Goal: Task Accomplishment & Management: Use online tool/utility

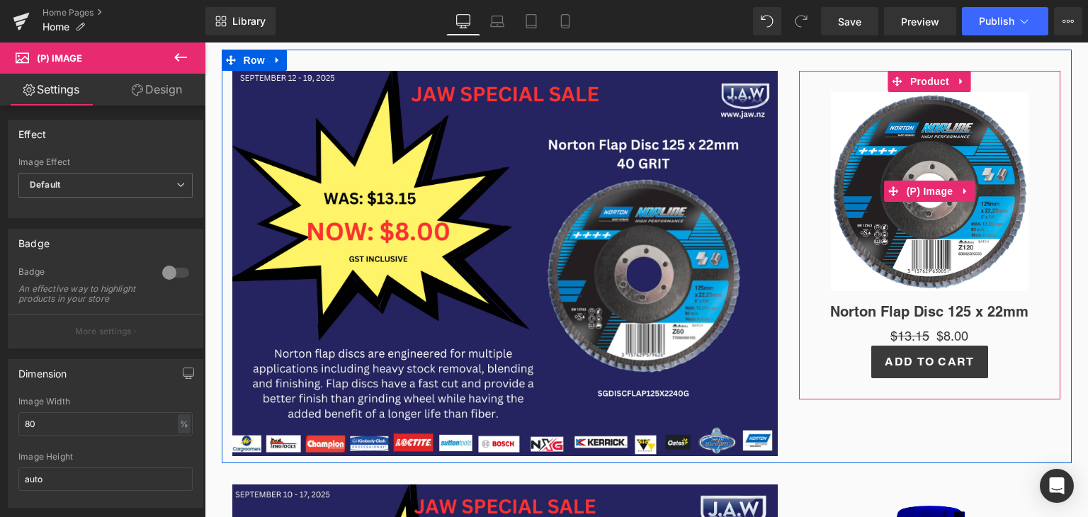
scroll to position [634, 0]
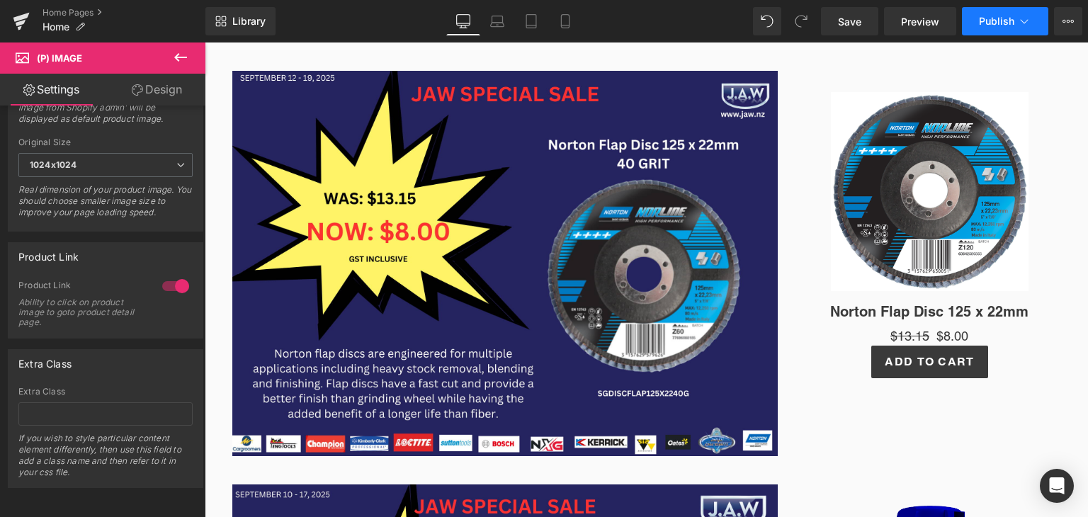
click at [1028, 19] on icon at bounding box center [1025, 21] width 14 height 14
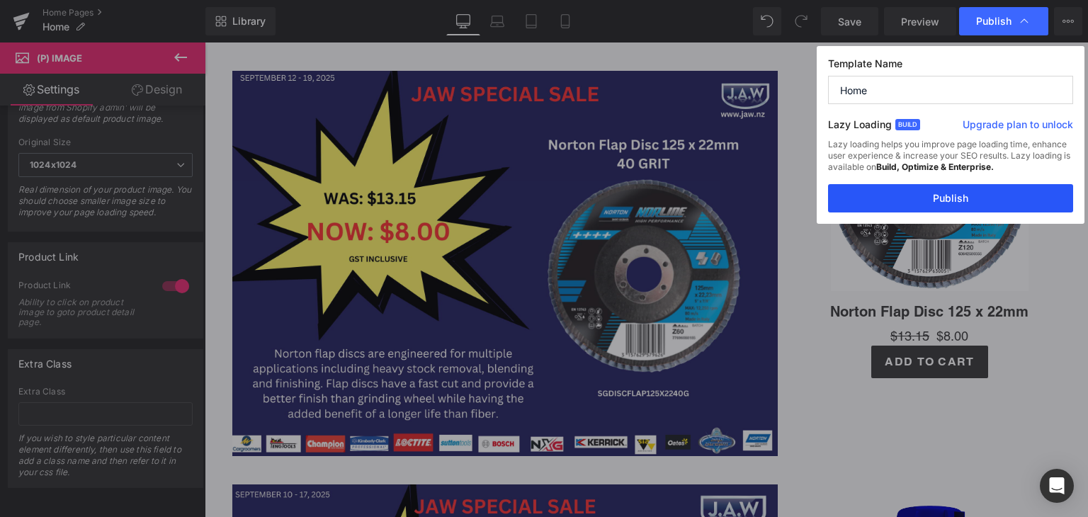
click at [967, 194] on button "Publish" at bounding box center [950, 198] width 245 height 28
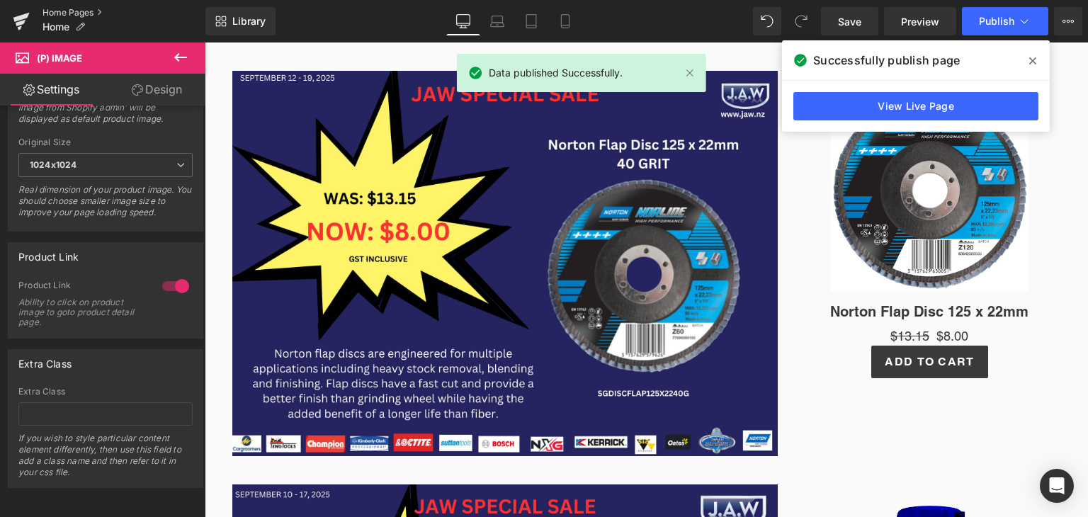
click at [86, 12] on link "Home Pages" at bounding box center [124, 12] width 163 height 11
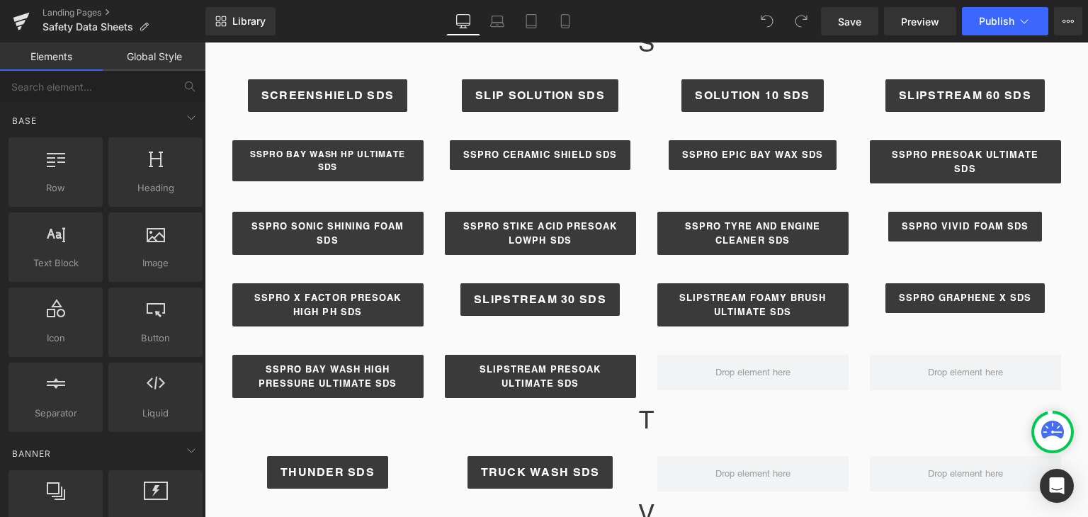
scroll to position [1984, 0]
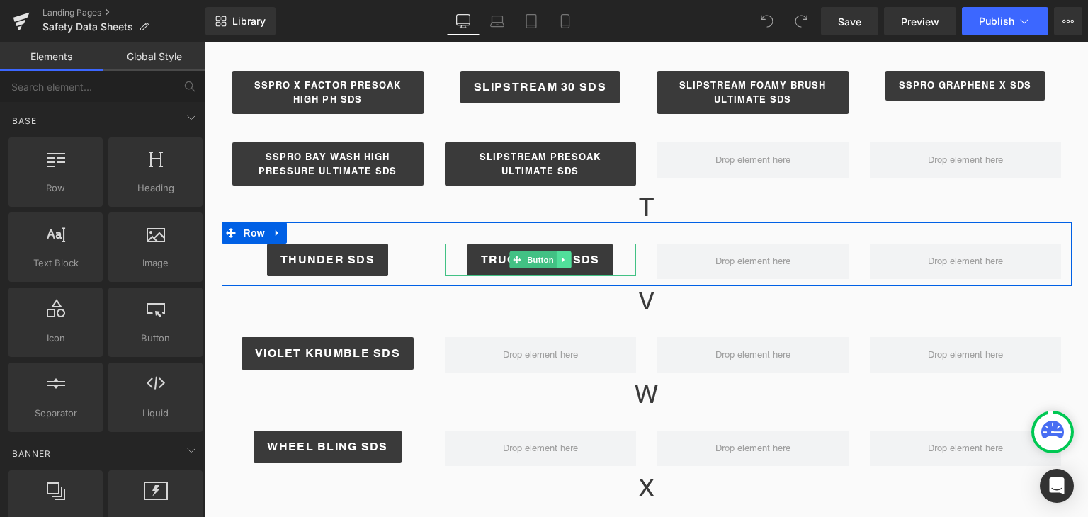
click at [556, 252] on link at bounding box center [563, 260] width 15 height 17
click at [553, 256] on icon at bounding box center [557, 260] width 8 height 8
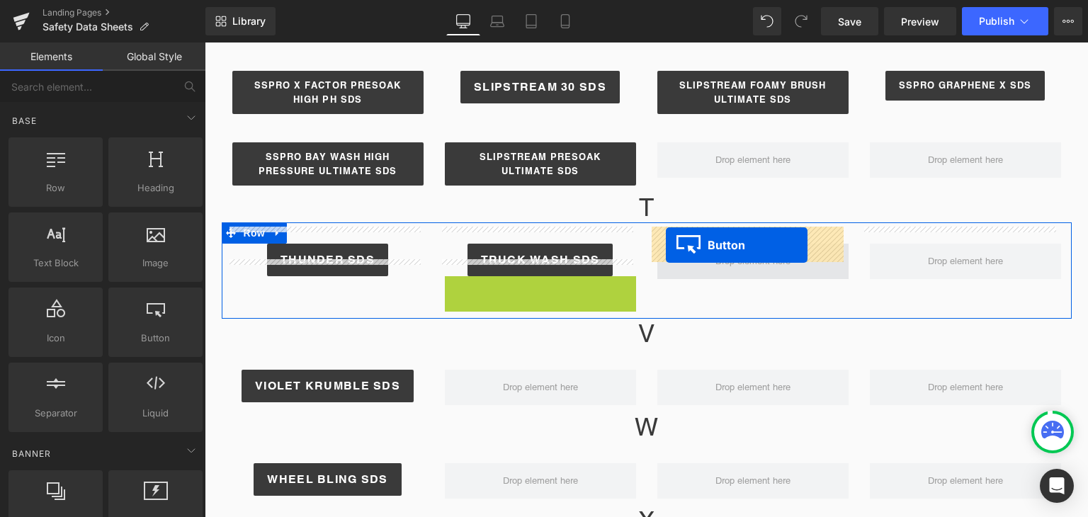
drag, startPoint x: 511, startPoint y: 281, endPoint x: 666, endPoint y: 245, distance: 159.2
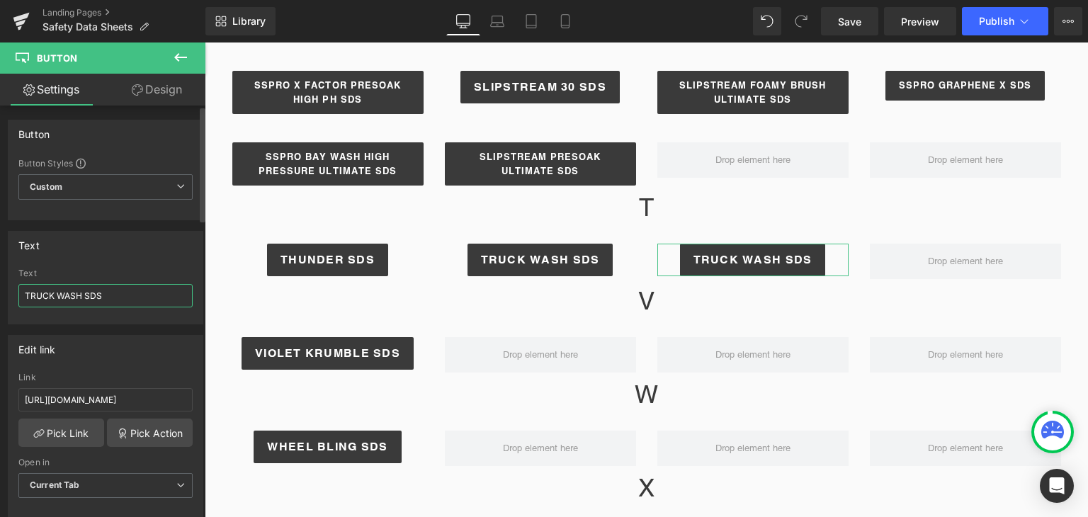
click at [104, 296] on input "TRUCK WASH SDS" at bounding box center [105, 295] width 174 height 23
type input "TAR & GLUE SDS"
click at [106, 403] on input "https://cdn.shopify.com/s/files/1/0267/5533/4186/files/5GEHS_TRUCK_WASH.pdf?v=1…" at bounding box center [105, 399] width 174 height 23
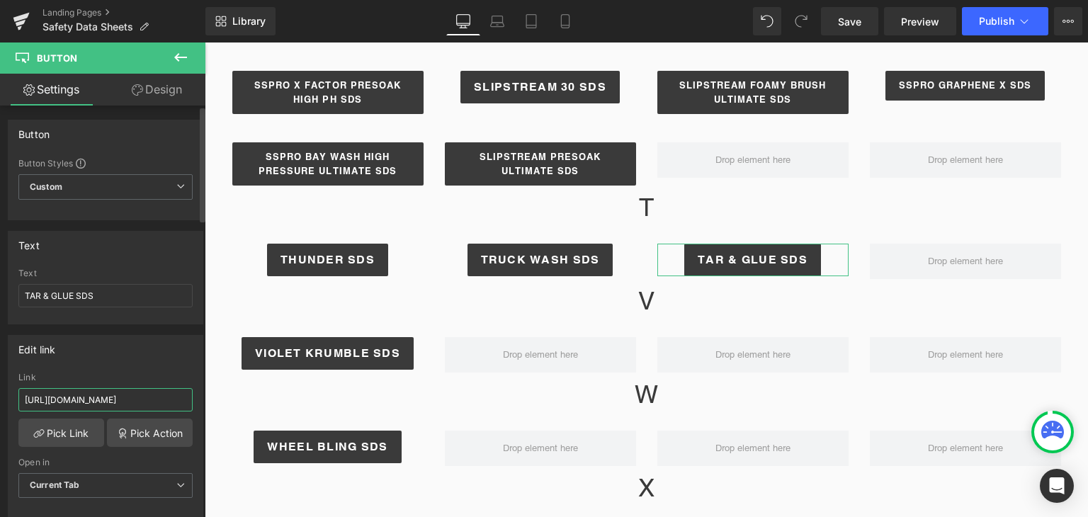
click at [106, 403] on input "https://cdn.shopify.com/s/files/1/0267/5533/4186/files/5GEHS_TRUCK_WASH.pdf?v=1…" at bounding box center [105, 399] width 174 height 23
paste input "NZSDS_Tar_Glue_Remover_-_Mar_2021.pdf?v=1646338901"
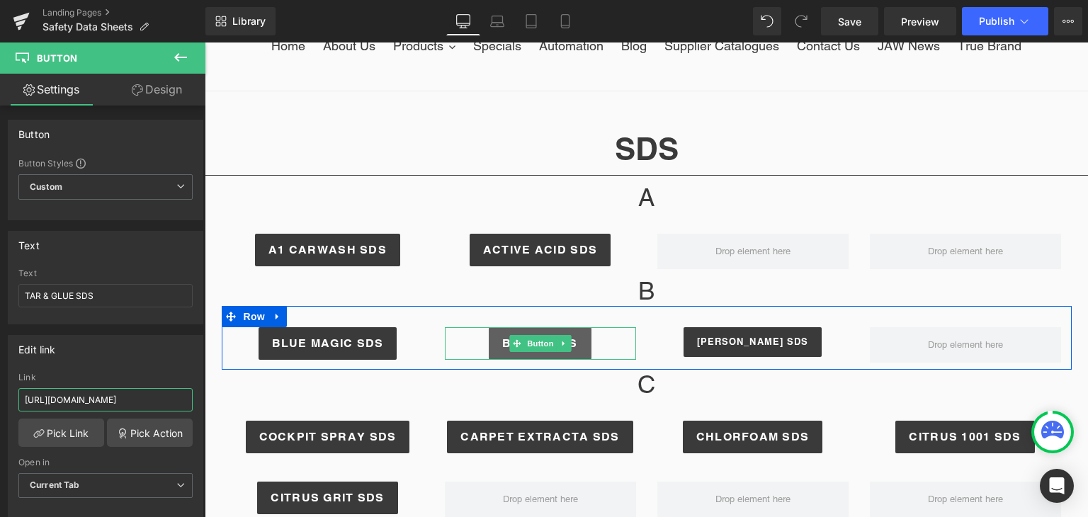
scroll to position [213, 0]
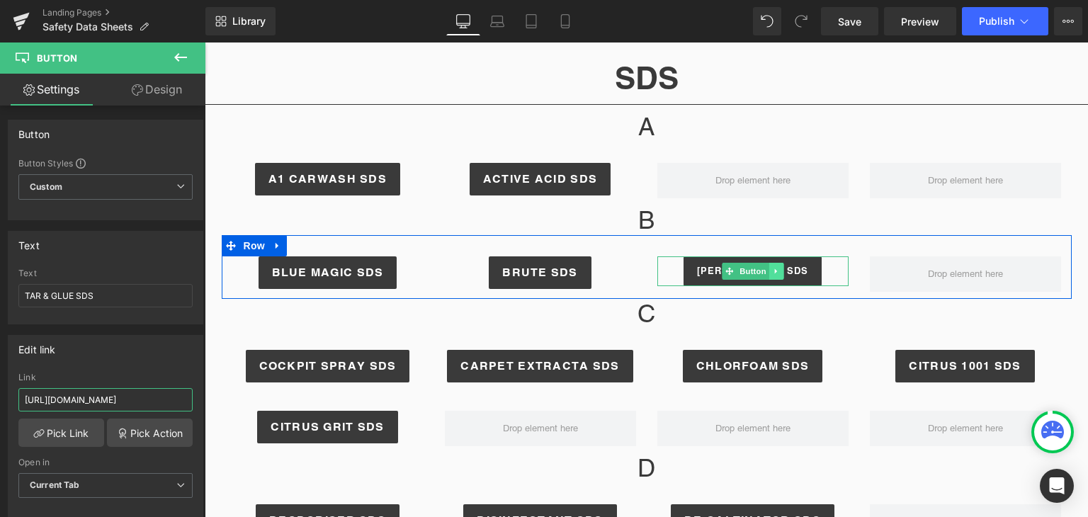
type input "https://cdn.shopify.com/s/files/1/0267/5533/4186/files/NZSDS_Tar_Glue_Remover_-…"
click at [772, 269] on icon at bounding box center [776, 271] width 8 height 9
click at [765, 269] on icon at bounding box center [769, 271] width 8 height 8
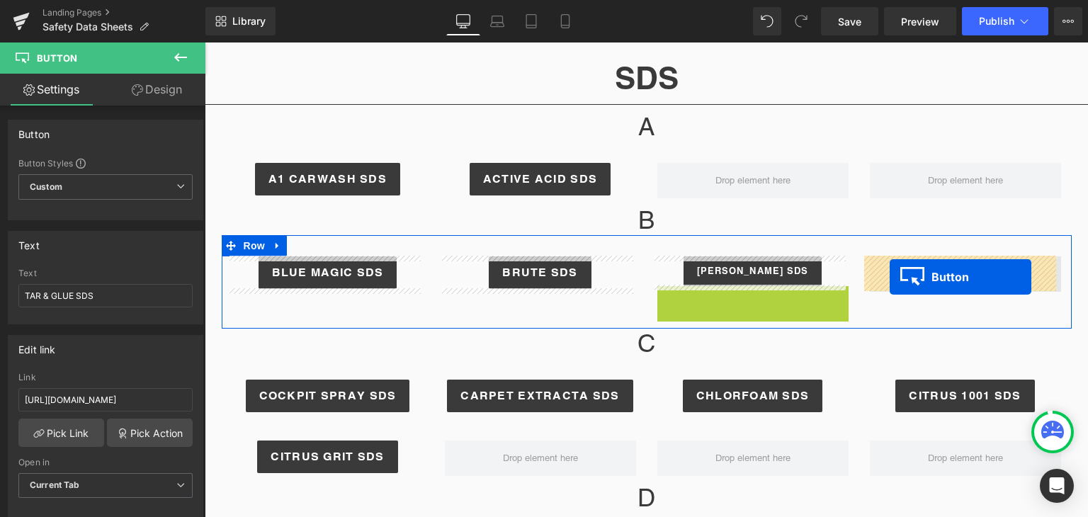
drag, startPoint x: 722, startPoint y: 303, endPoint x: 890, endPoint y: 277, distance: 169.9
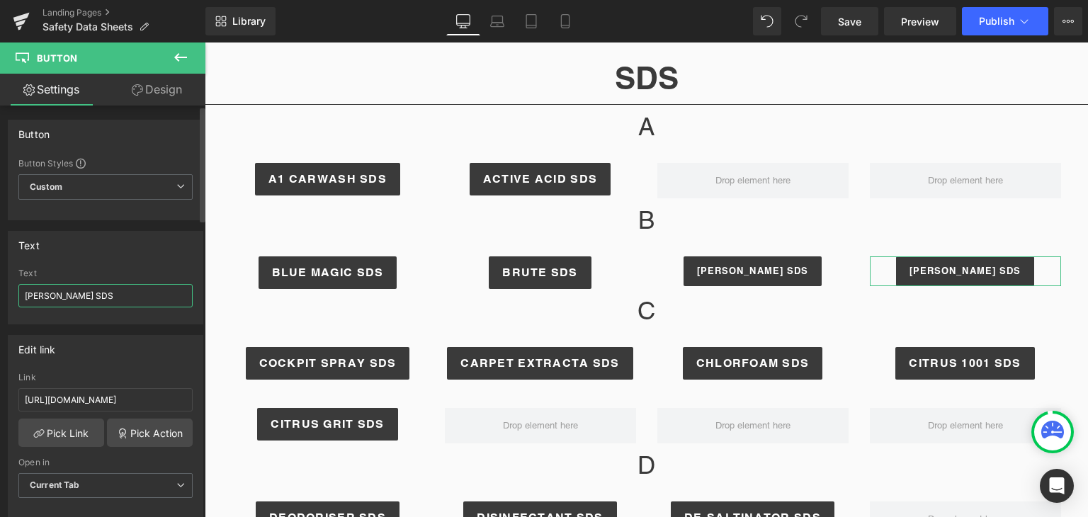
click at [98, 300] on input "BUSTER DEGREASER SDS" at bounding box center [105, 295] width 174 height 23
type input "BRAKE CLEAN SDS"
click at [97, 390] on input "https://cdn.shopify.com/s/files/1/0267/5533/4186/files/NZSDS_Buster_Degreaser_-…" at bounding box center [105, 399] width 174 height 23
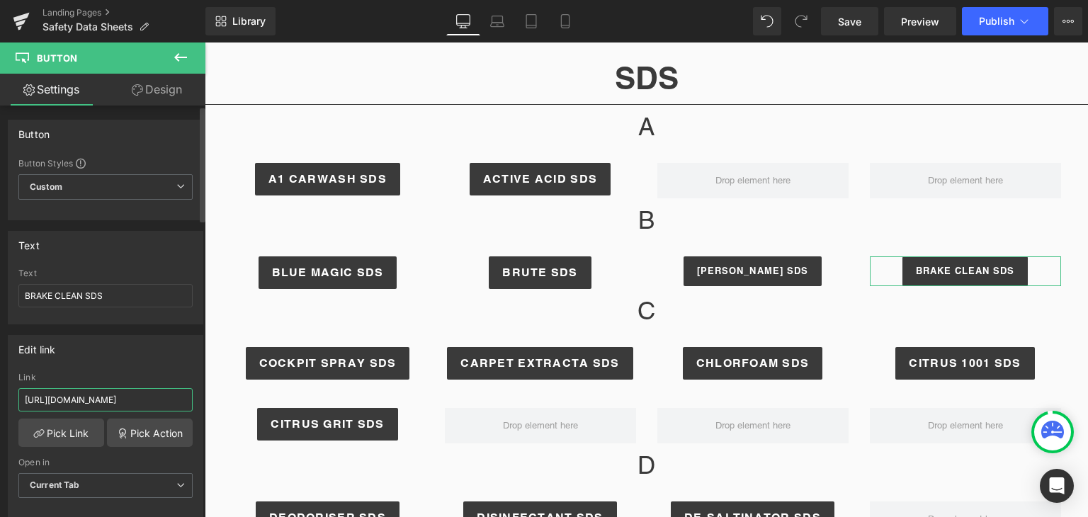
click at [97, 390] on input "https://cdn.shopify.com/s/files/1/0267/5533/4186/files/NZSDS_Buster_Degreaser_-…" at bounding box center [105, 399] width 174 height 23
paste input "5GFHS_BRAKE_CLEANER.pdf?v=1654727559"
type input "https://cdn.shopify.com/s/files/1/0267/5533/4186/files/5GFHS_BRAKE_CLEANER.pdf?…"
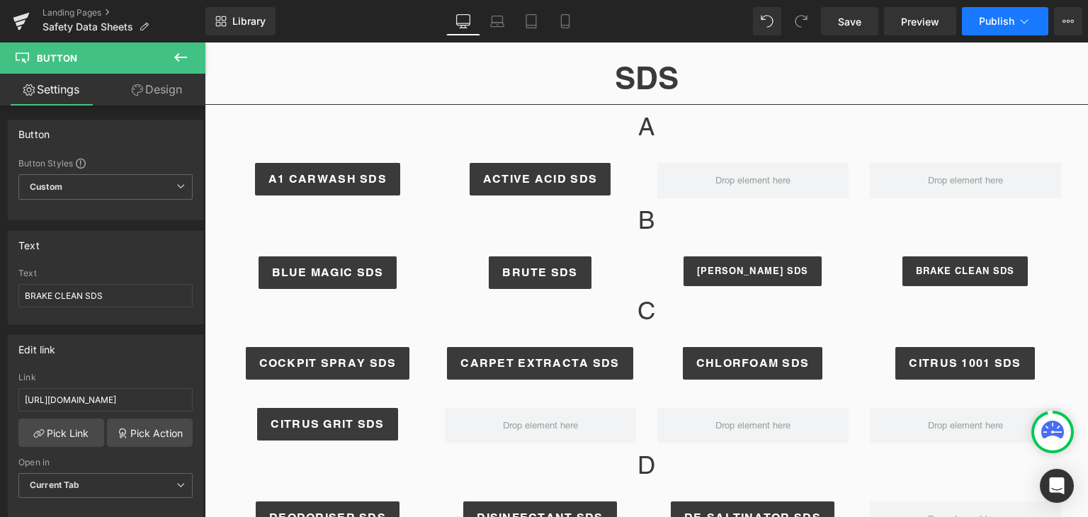
click at [1003, 26] on span "Publish" at bounding box center [996, 21] width 35 height 11
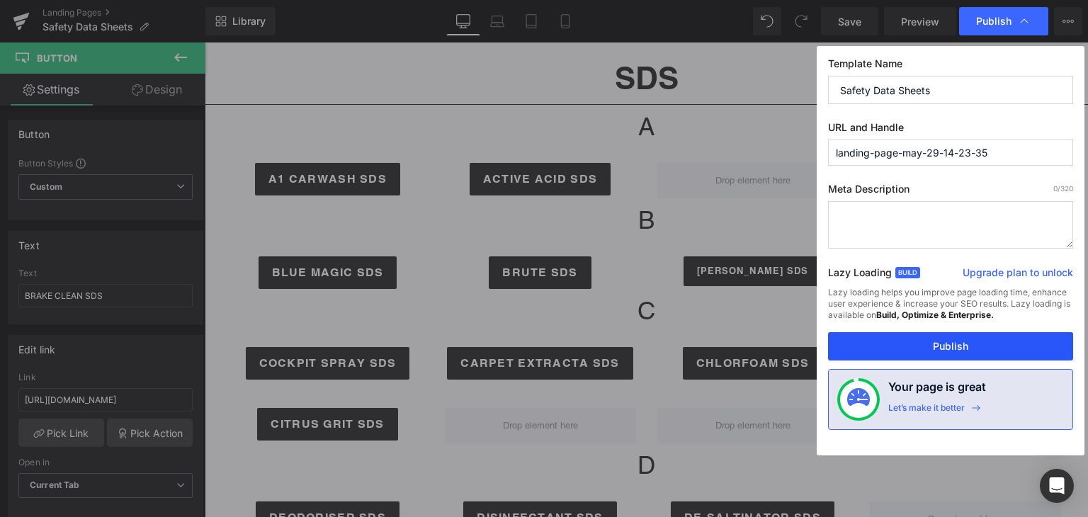
click at [935, 348] on button "Publish" at bounding box center [950, 346] width 245 height 28
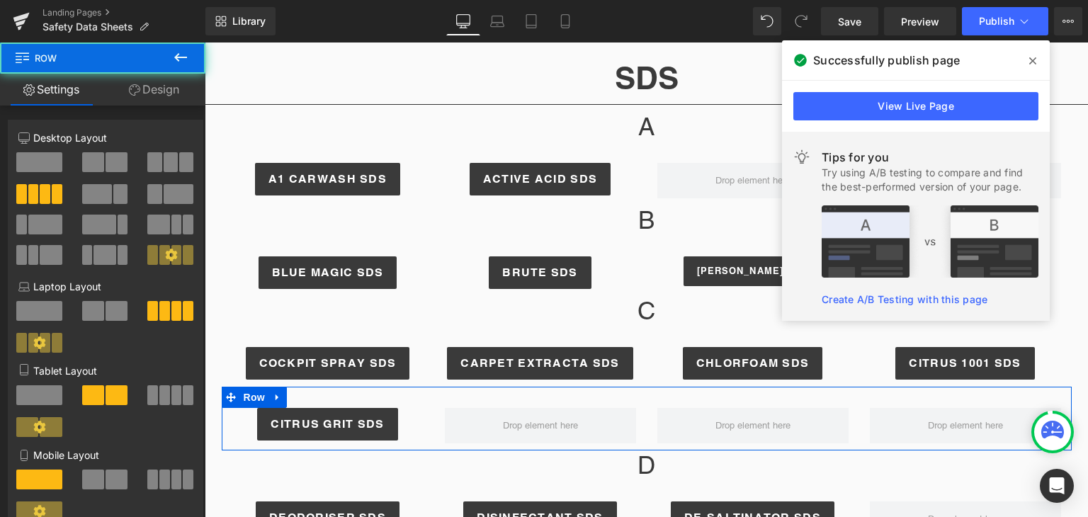
click at [873, 443] on div "CITRUS GRIT SDS Button Row" at bounding box center [647, 419] width 850 height 64
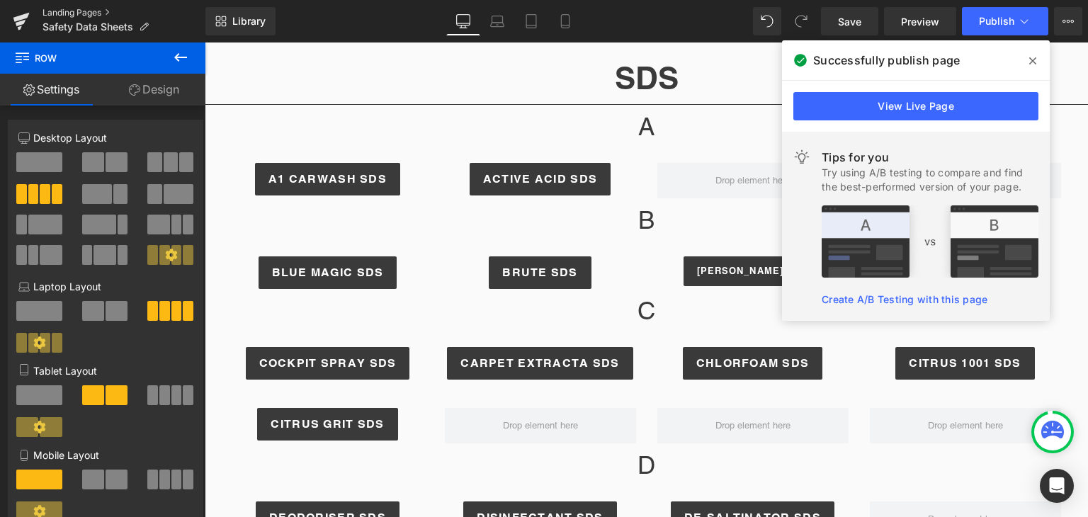
click at [103, 12] on link "Landing Pages" at bounding box center [124, 12] width 163 height 11
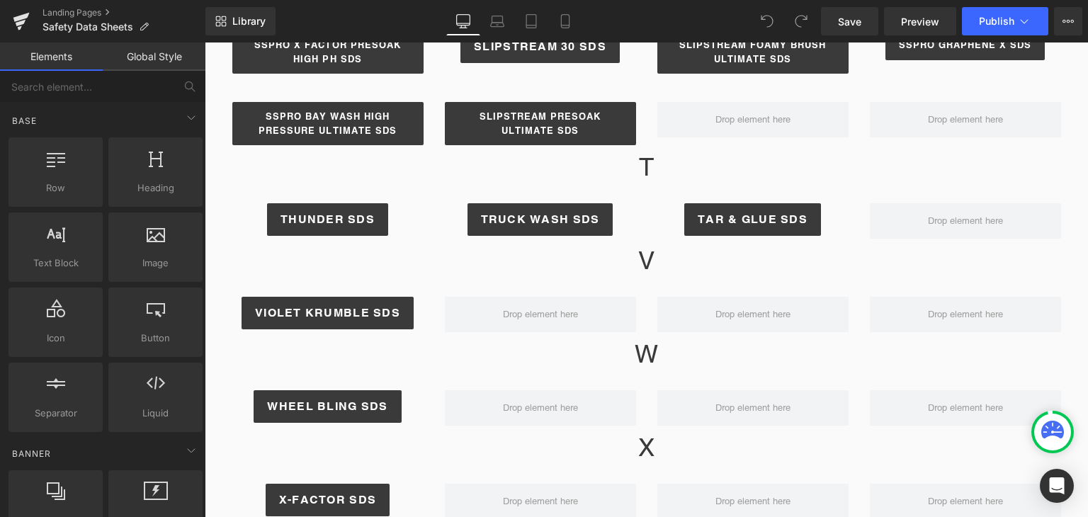
scroll to position [2055, 0]
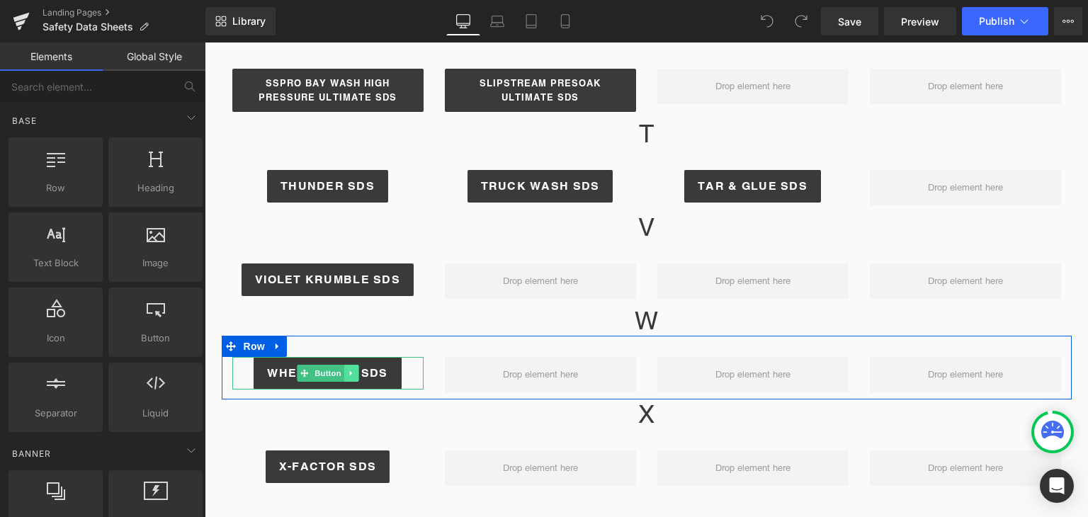
click at [347, 369] on icon at bounding box center [351, 373] width 8 height 9
click at [340, 369] on icon at bounding box center [344, 373] width 8 height 9
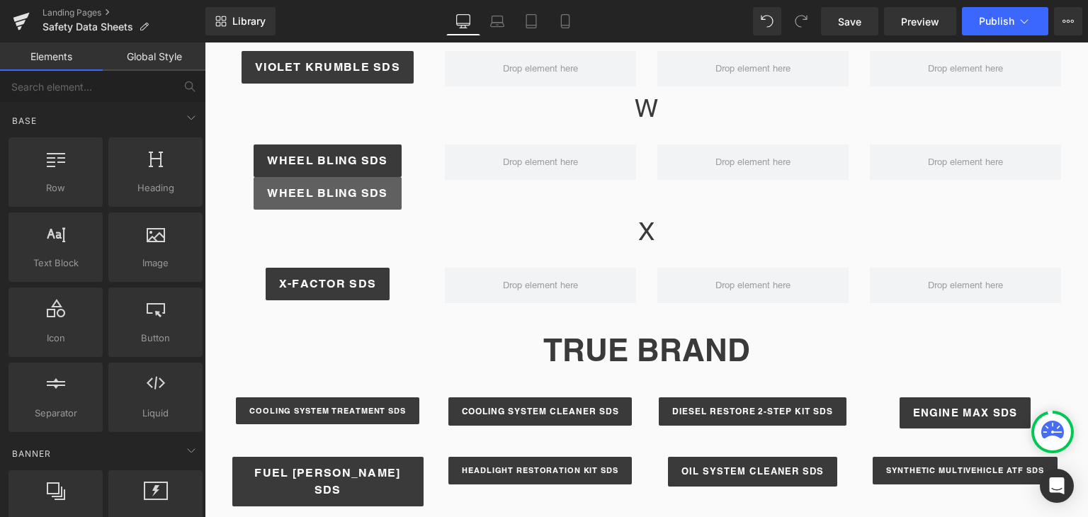
scroll to position [2186, 0]
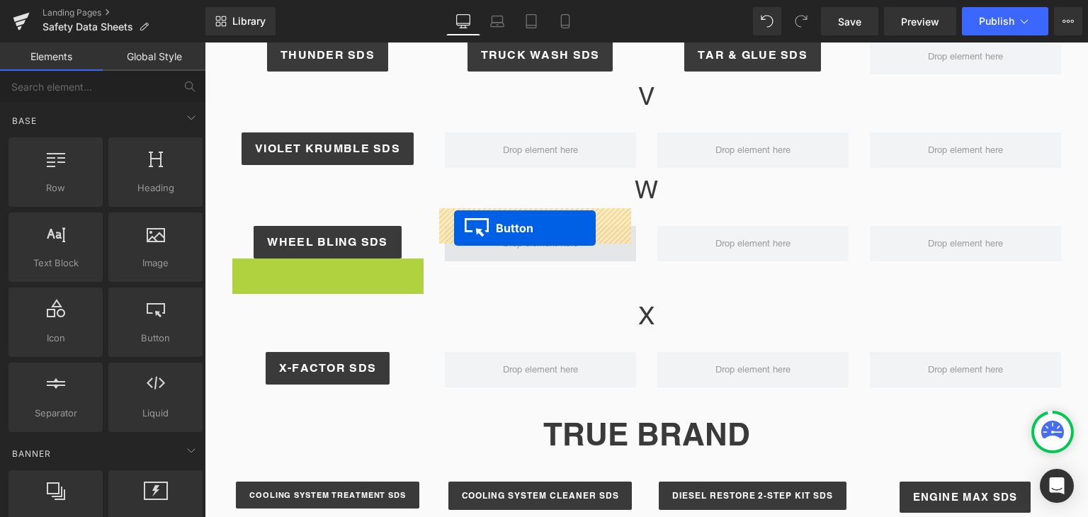
drag, startPoint x: 301, startPoint y: 259, endPoint x: 454, endPoint y: 228, distance: 156.1
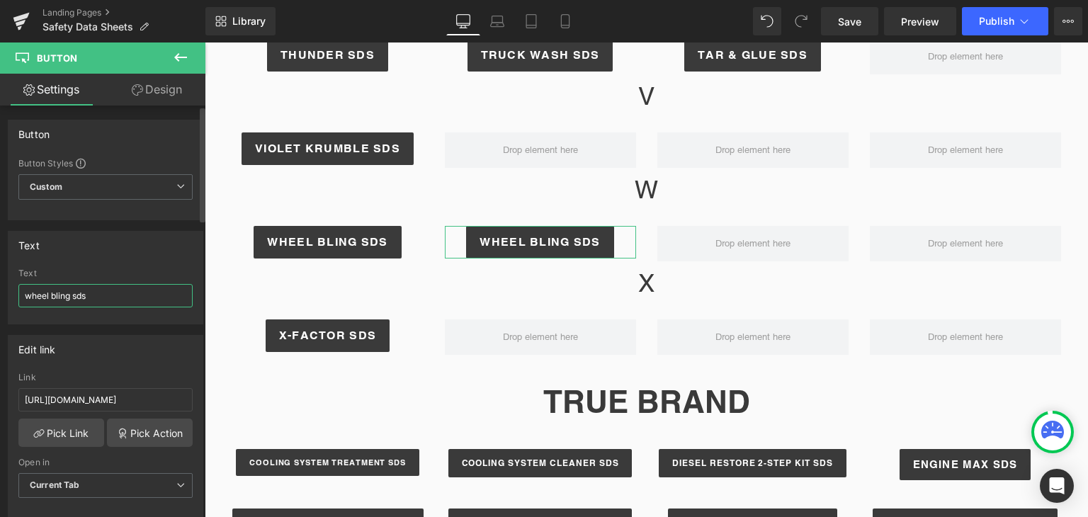
click at [79, 293] on input "wheel bling sds" at bounding box center [105, 295] width 174 height 23
type input "wondershine sds"
click at [99, 398] on input "https://cdn.shopify.com/s/files/1/0267/5533/4186/files/5GEO8_WHEEL_BLING.pdf?v=…" at bounding box center [105, 399] width 174 height 23
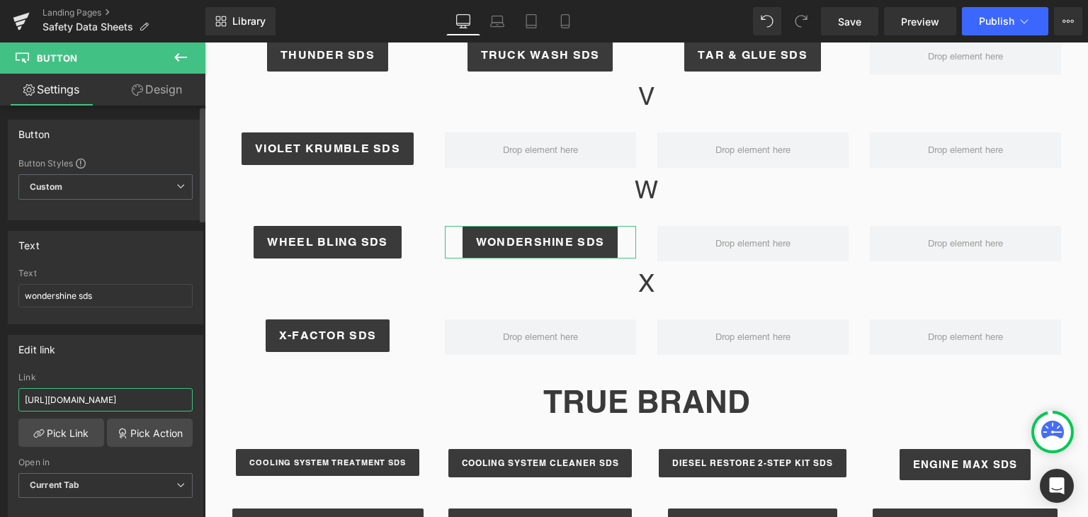
click at [99, 398] on input "https://cdn.shopify.com/s/files/1/0267/5533/4186/files/5GEO8_WHEEL_BLING.pdf?v=…" at bounding box center [105, 399] width 174 height 23
paste input "PJ_WONDERSHINE"
type input "https://cdn.shopify.com/s/files/1/0267/5533/4186/files/5GEPJ_WONDERSHINE.pdf?v=…"
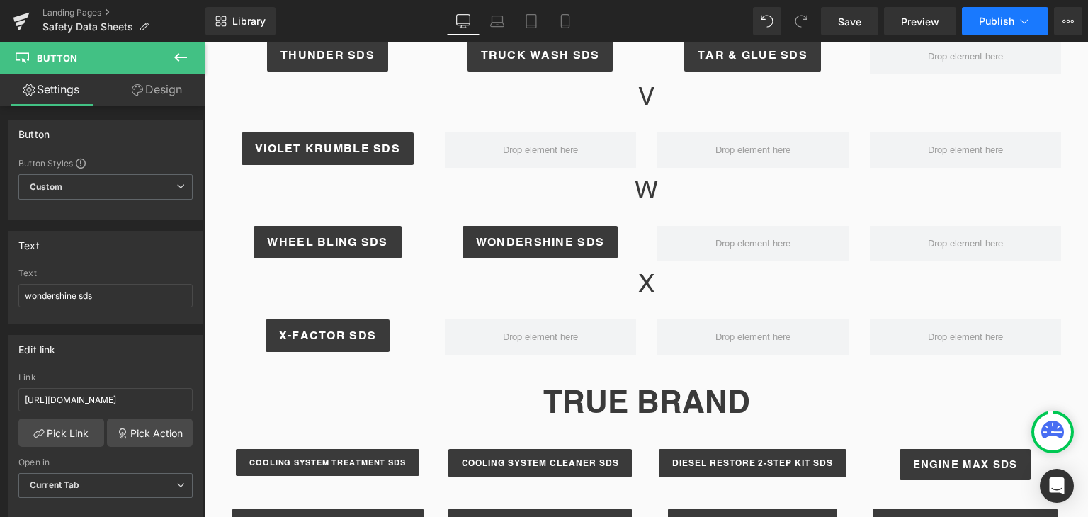
scroll to position [0, 0]
click at [1023, 28] on icon at bounding box center [1025, 21] width 14 height 14
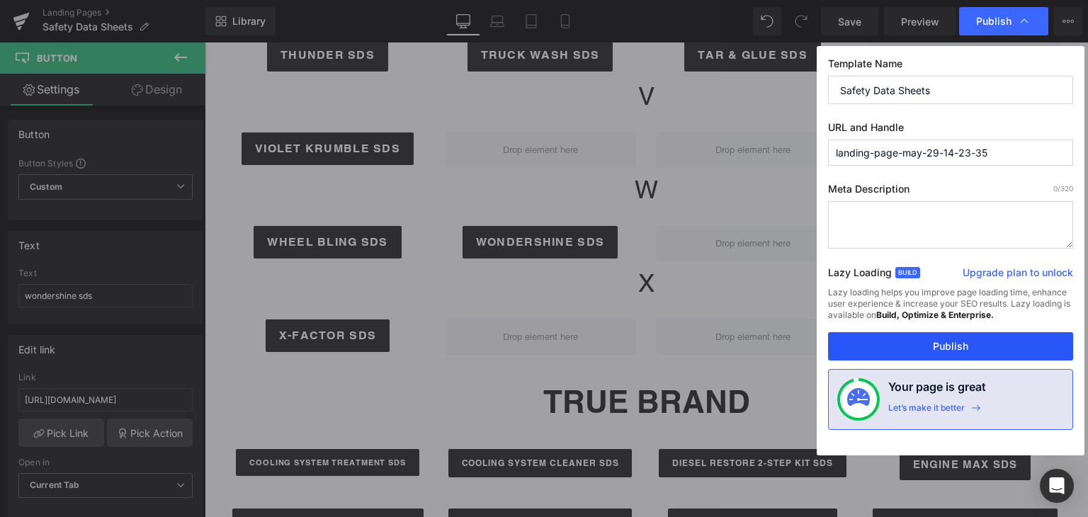
click at [937, 337] on button "Publish" at bounding box center [950, 346] width 245 height 28
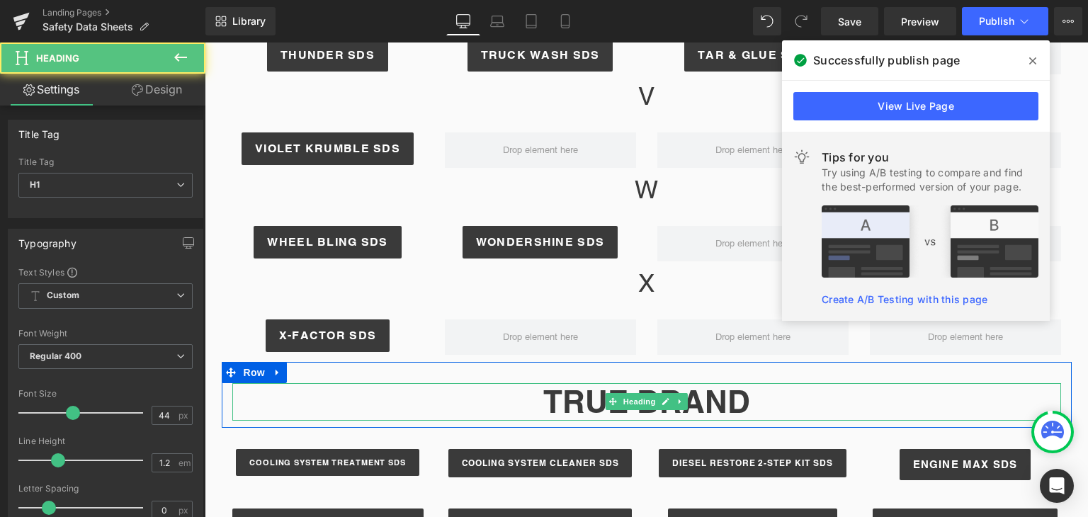
click at [781, 383] on h1 "TRUE BRAND" at bounding box center [646, 402] width 829 height 38
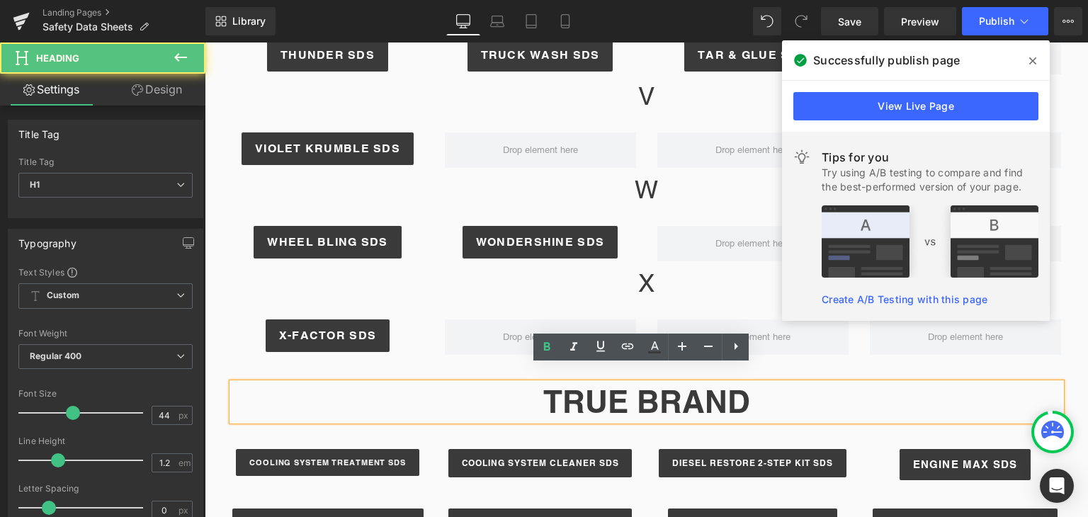
click at [842, 386] on h1 "TRUE BRAND" at bounding box center [646, 402] width 829 height 38
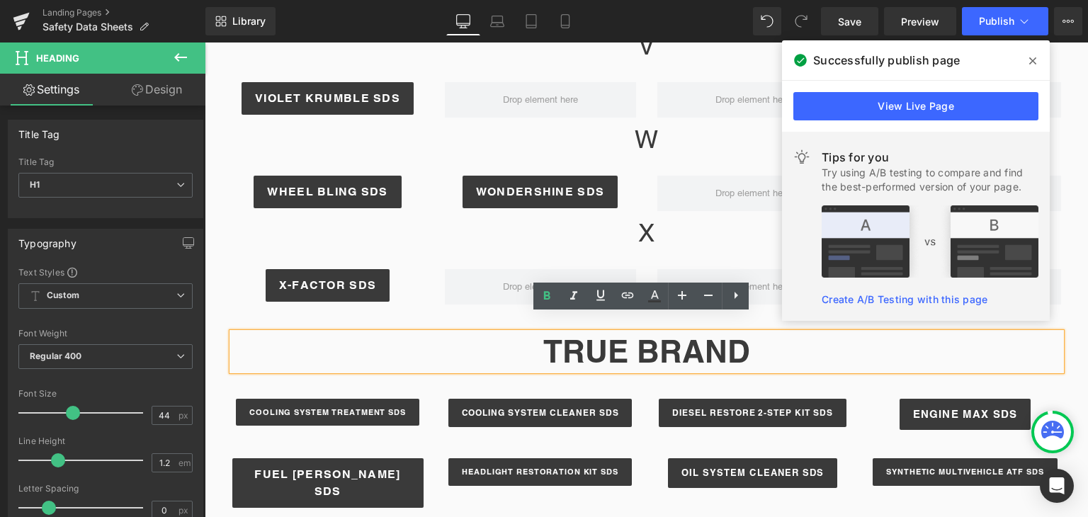
scroll to position [2237, 0]
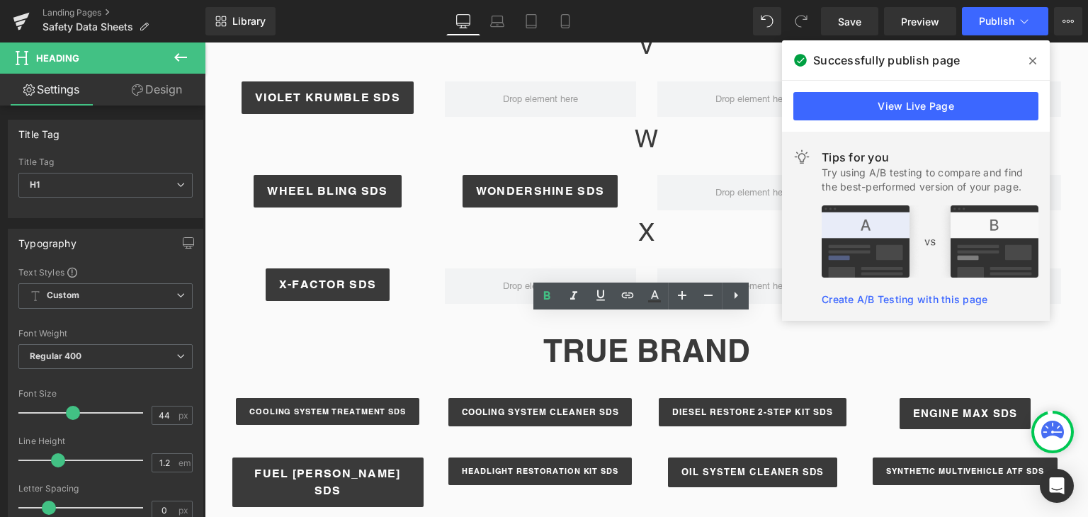
click at [1033, 63] on icon at bounding box center [1033, 60] width 7 height 11
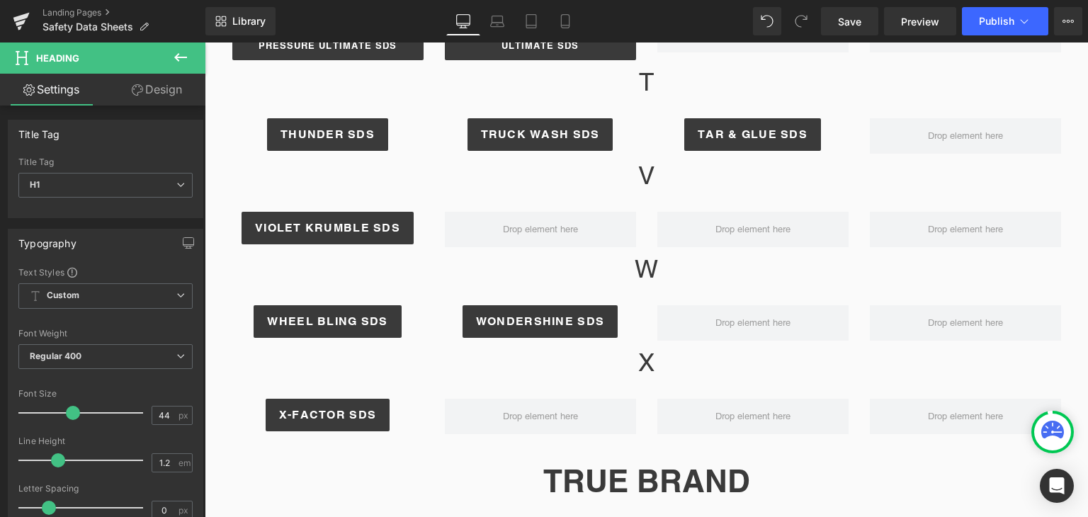
scroll to position [2098, 0]
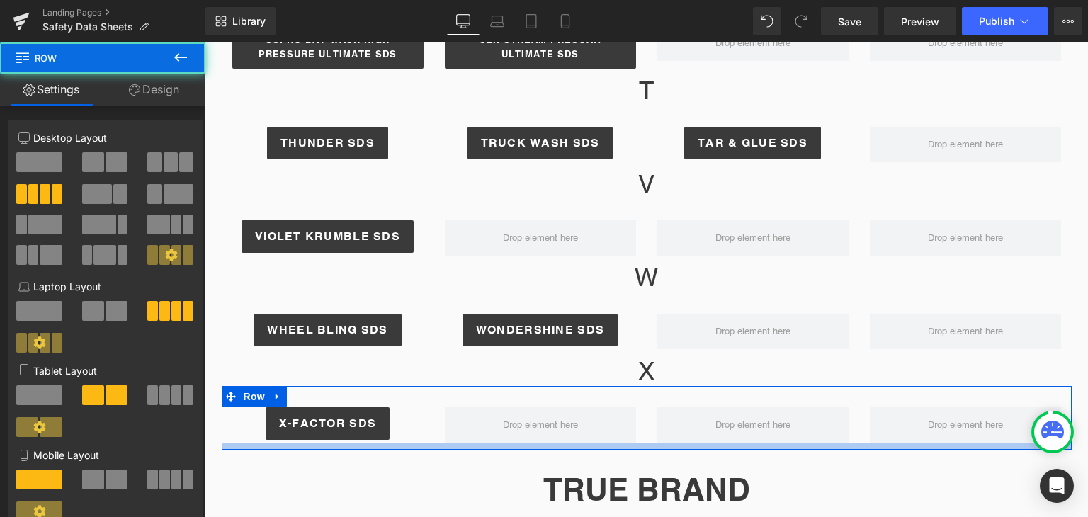
click at [842, 443] on div at bounding box center [647, 446] width 850 height 7
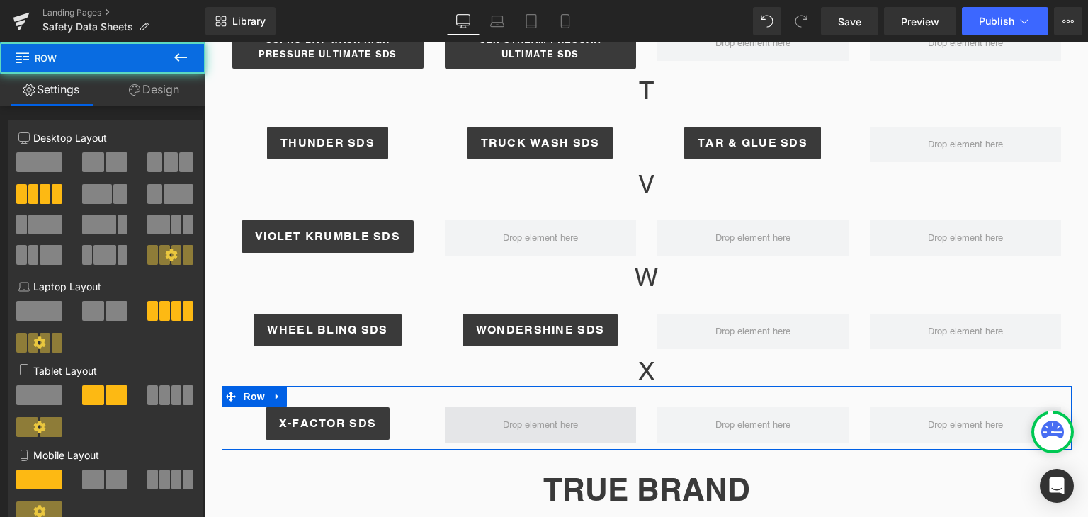
click at [600, 407] on span at bounding box center [540, 424] width 191 height 35
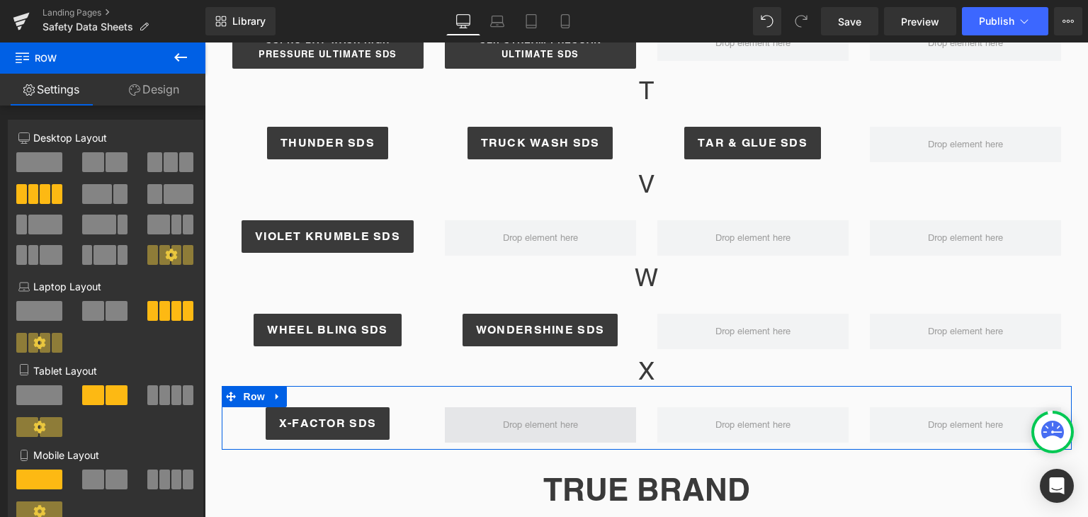
click at [600, 407] on span at bounding box center [540, 424] width 191 height 35
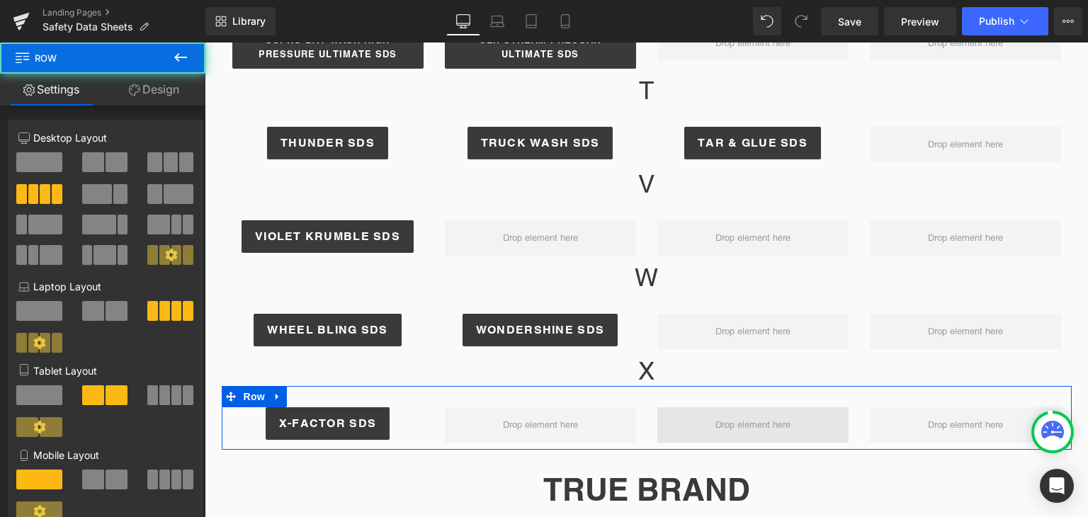
click at [658, 415] on span at bounding box center [753, 424] width 191 height 35
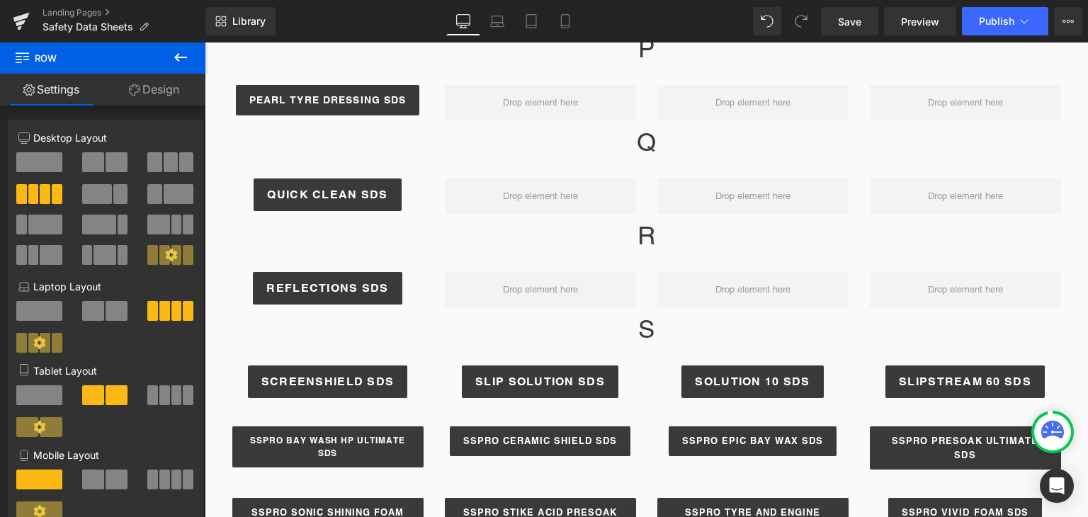
scroll to position [1514, 0]
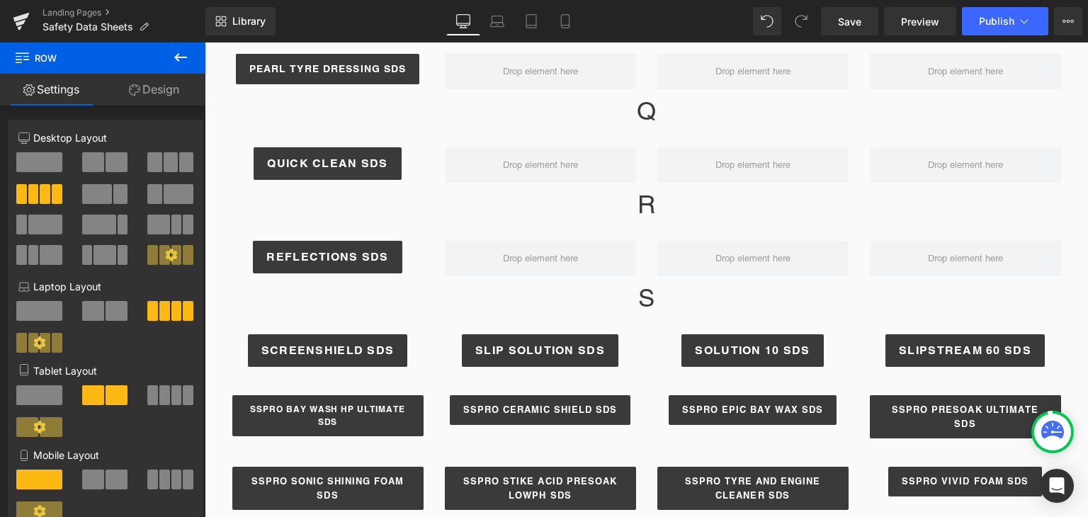
click at [175, 59] on icon at bounding box center [180, 57] width 17 height 17
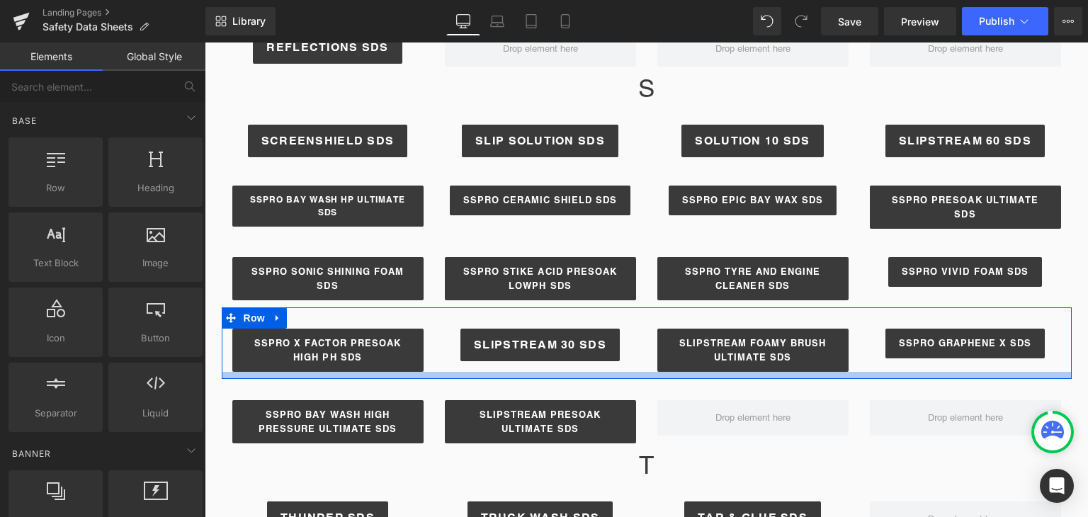
scroll to position [1738, 0]
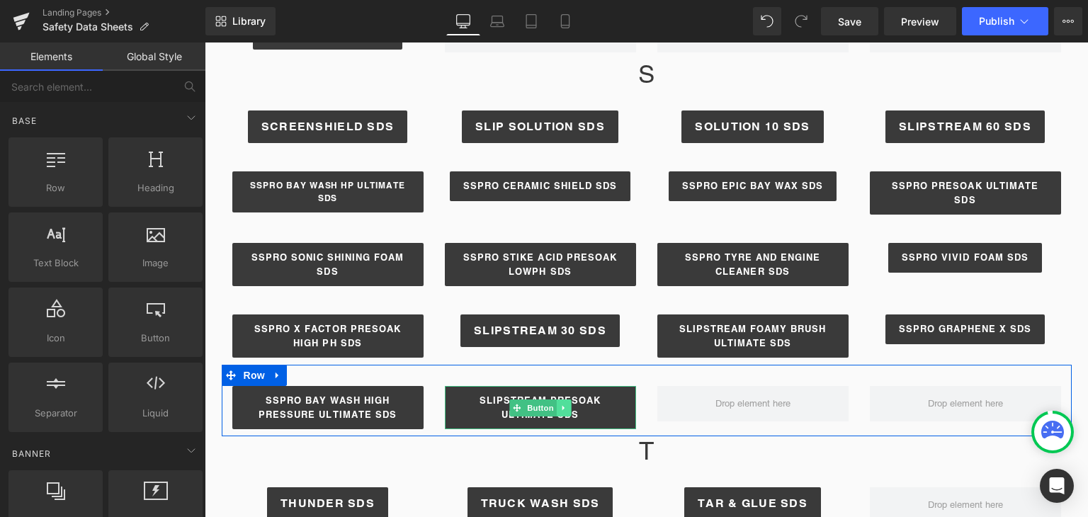
click at [556, 400] on link at bounding box center [563, 408] width 15 height 17
click at [553, 404] on icon at bounding box center [557, 408] width 8 height 8
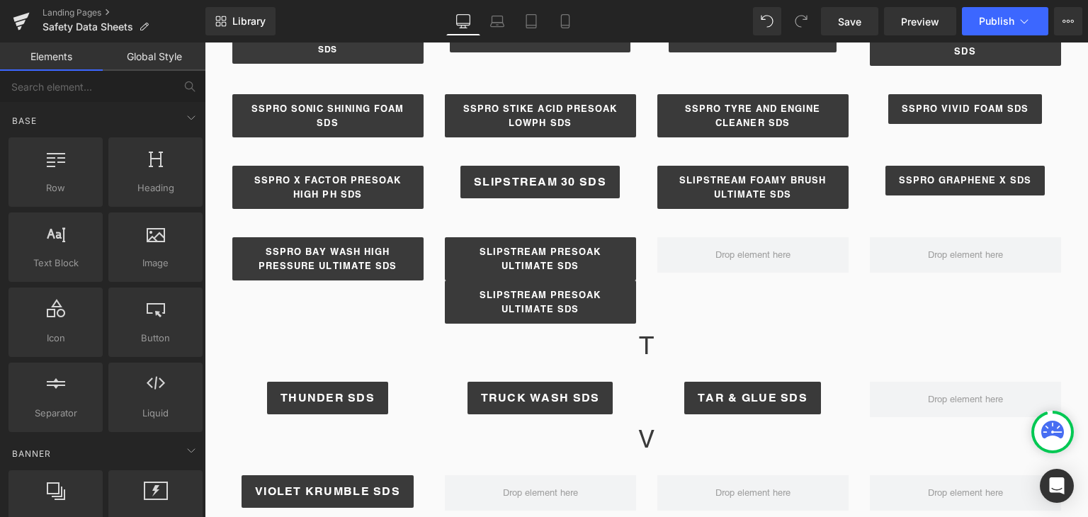
scroll to position [1833, 0]
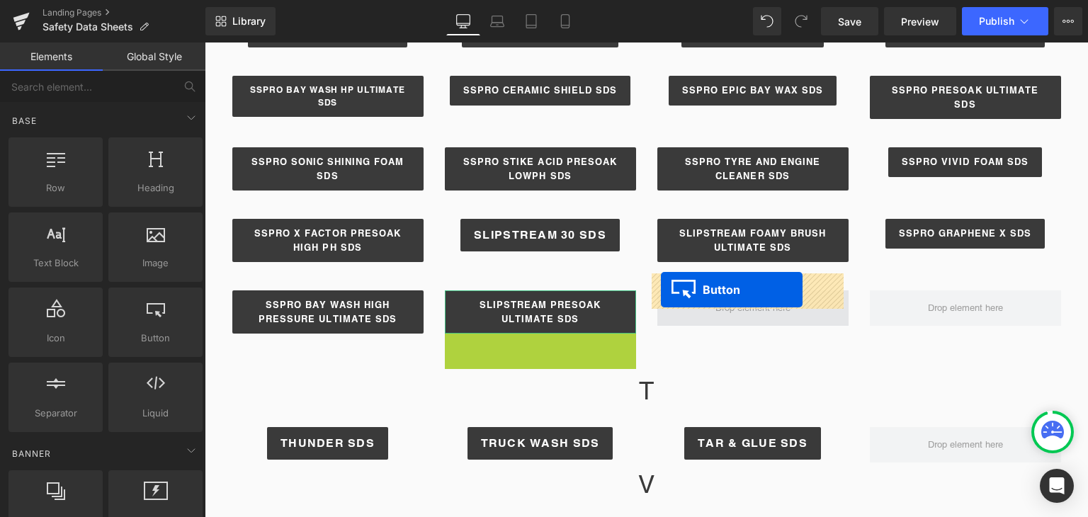
drag, startPoint x: 511, startPoint y: 339, endPoint x: 669, endPoint y: 286, distance: 166.5
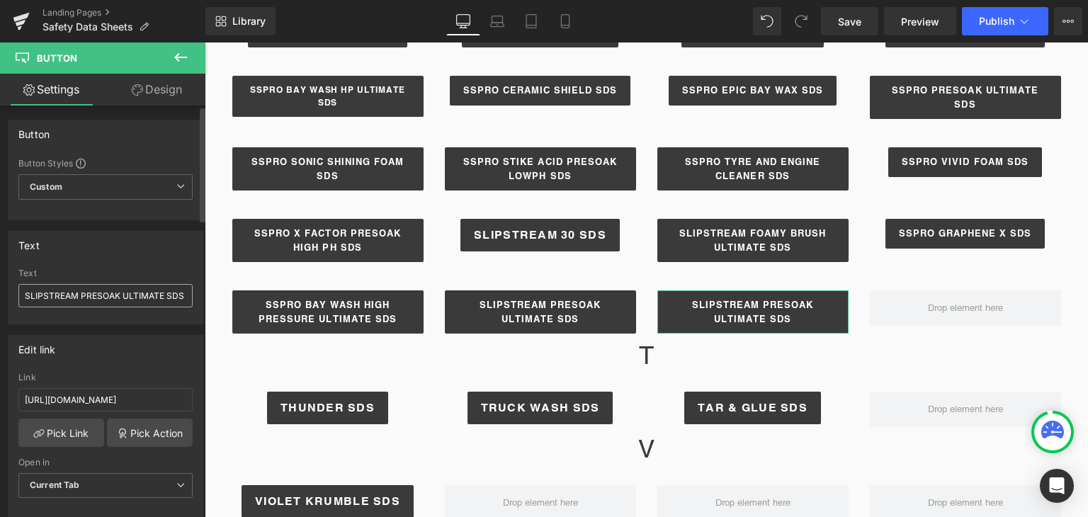
click at [89, 290] on input "SLIPSTREAM PRESOAK ULTIMATE SDS" at bounding box center [105, 295] width 174 height 23
drag, startPoint x: 80, startPoint y: 294, endPoint x: 161, endPoint y: 294, distance: 80.8
click at [161, 294] on input "SLIPSTREAM PRESOAK ULTIMATE SDS" at bounding box center [105, 295] width 174 height 23
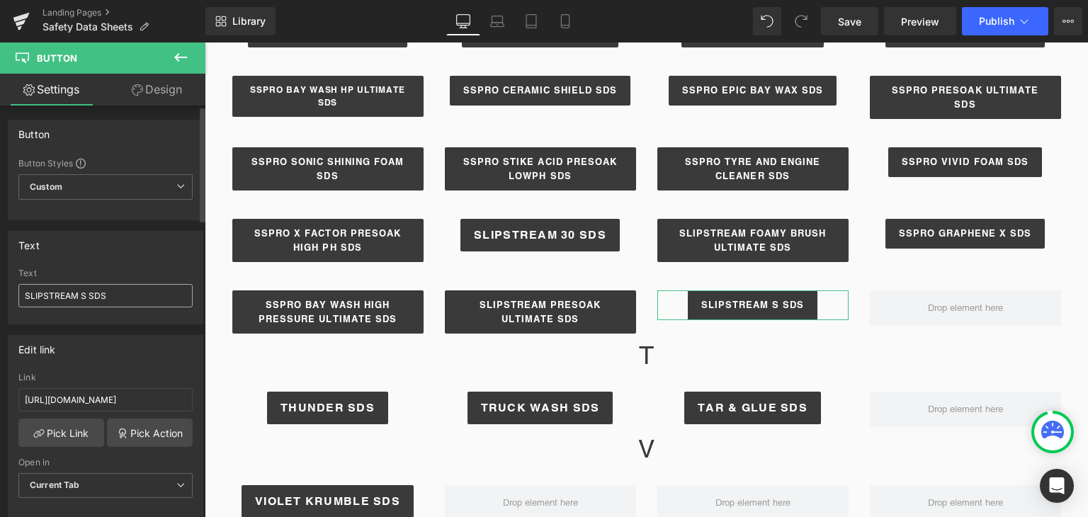
scroll to position [0, 0]
type input "SLIPSTREAM SELF SERVE SDS"
click at [88, 396] on input "https://cdn.shopify.com/s/files/1/0267/5533/4186/files/Slipstream_Pre_Soak_Ulti…" at bounding box center [105, 399] width 174 height 23
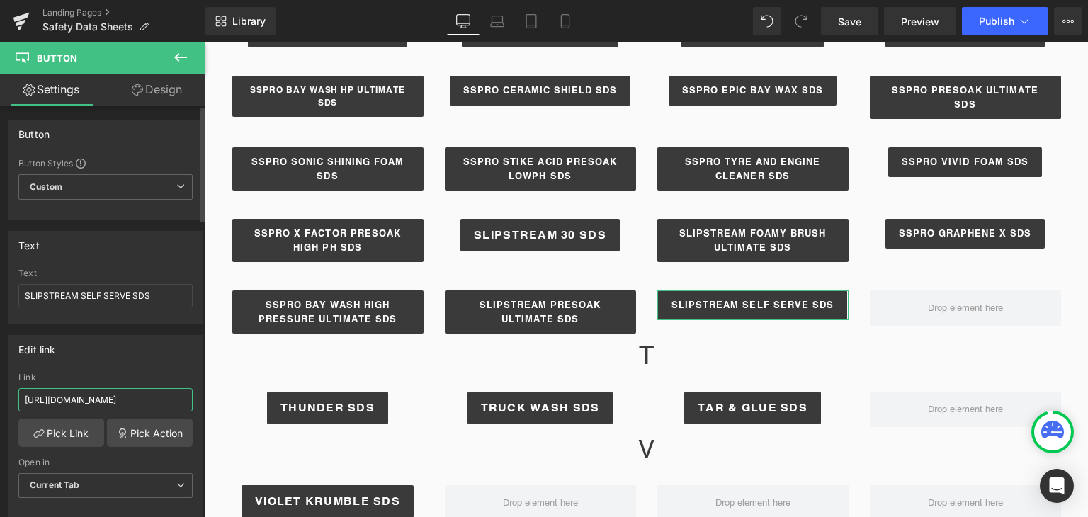
paste input "Self_Serve-SDS_-_NZ_2024.pdf?v=175764998"
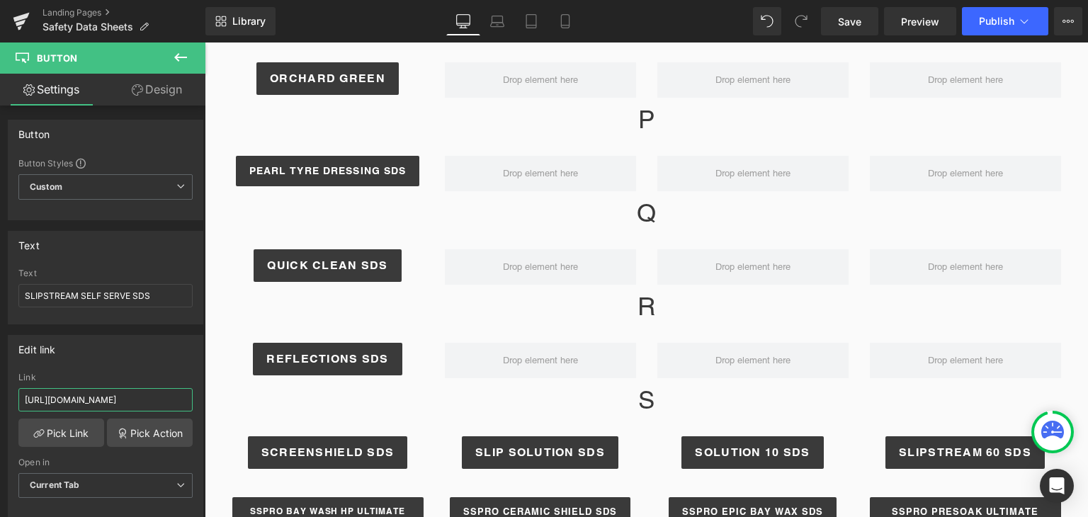
scroll to position [1410, 0]
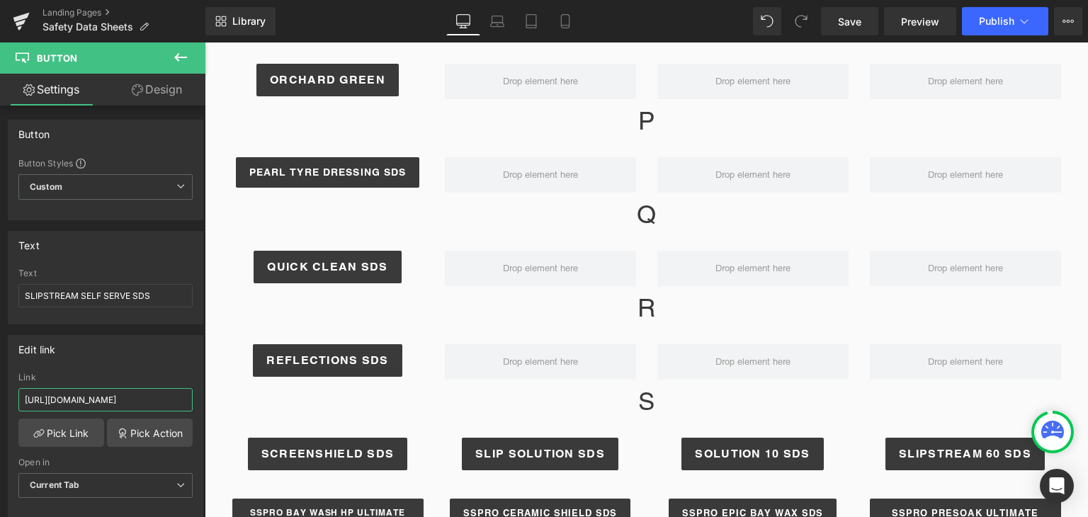
type input "https://cdn.shopify.com/s/files/1/0267/5533/4186/files/Slipstream_Self_Serve-SD…"
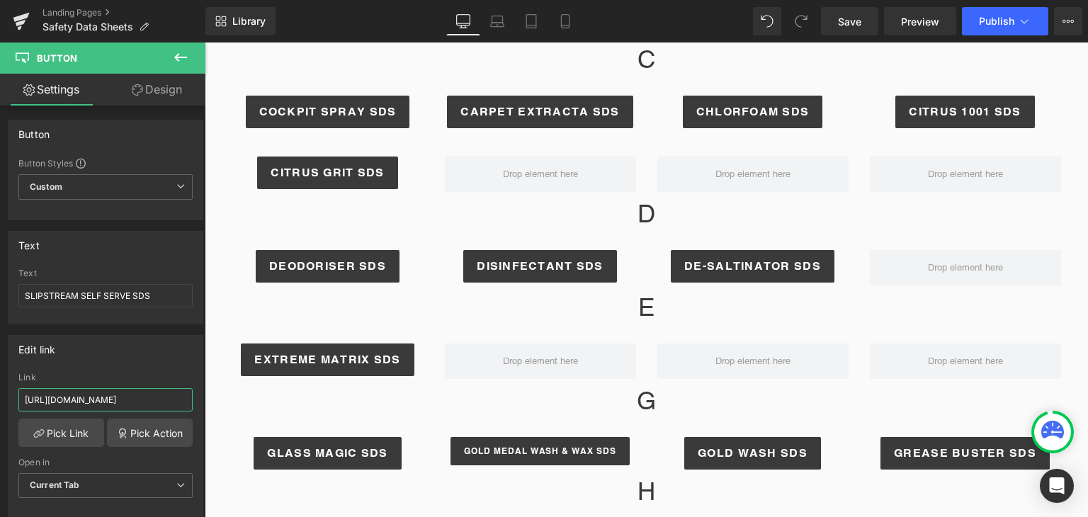
scroll to position [463, 0]
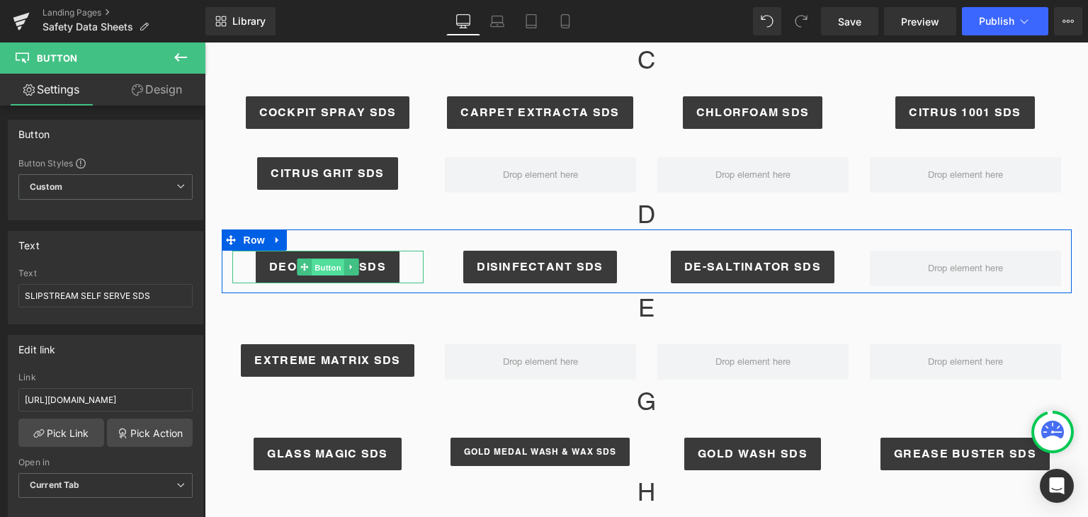
click at [318, 259] on span "Button" at bounding box center [328, 267] width 33 height 17
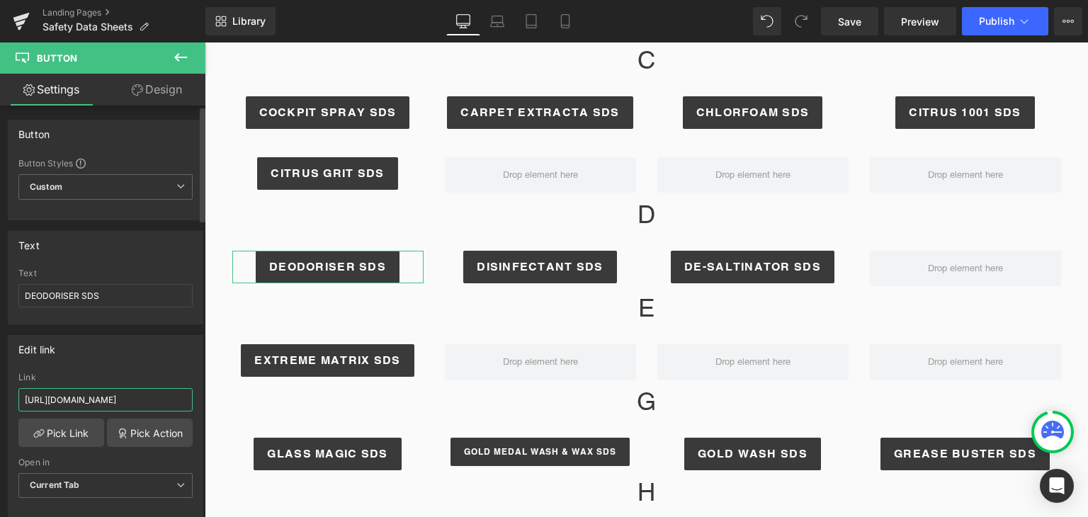
click at [116, 402] on input "https://cdn.shopify.com/s/files/1/0267/5533/4186/files/NZSDS_Deodoriser_-_Apr_2…" at bounding box center [105, 399] width 174 height 23
paste input "EODORISER_Mar_2022.pdf?v=1757650064"
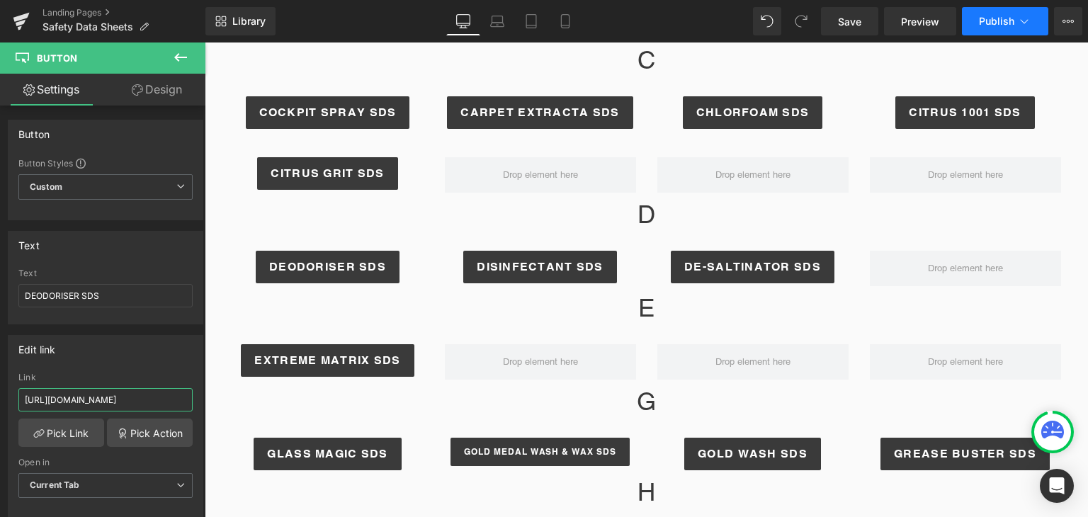
type input "https://cdn.shopify.com/s/files/1/0267/5533/4186/files/NZSDS_DEODORISER_Mar_202…"
click at [1006, 24] on span "Publish" at bounding box center [996, 21] width 35 height 11
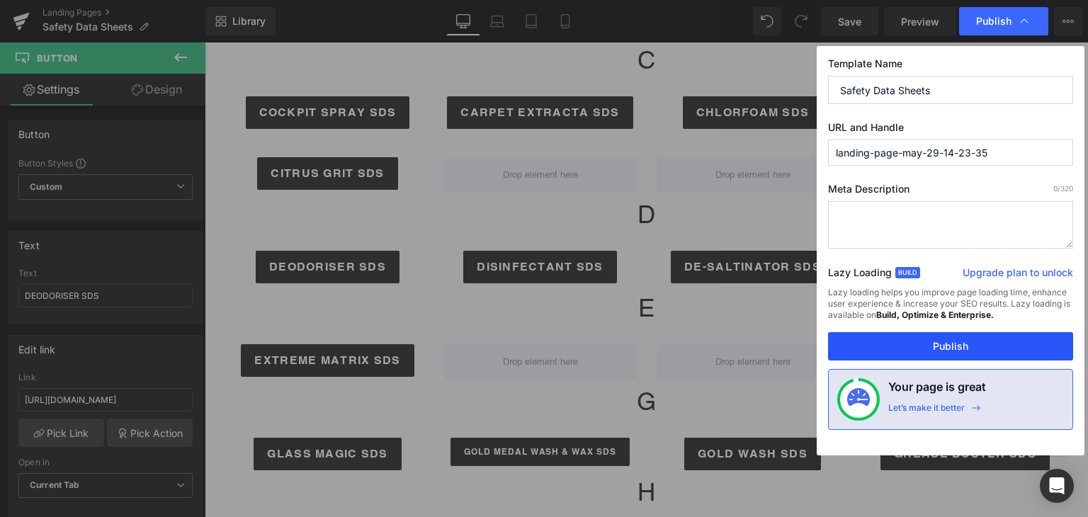
click at [909, 346] on button "Publish" at bounding box center [950, 346] width 245 height 28
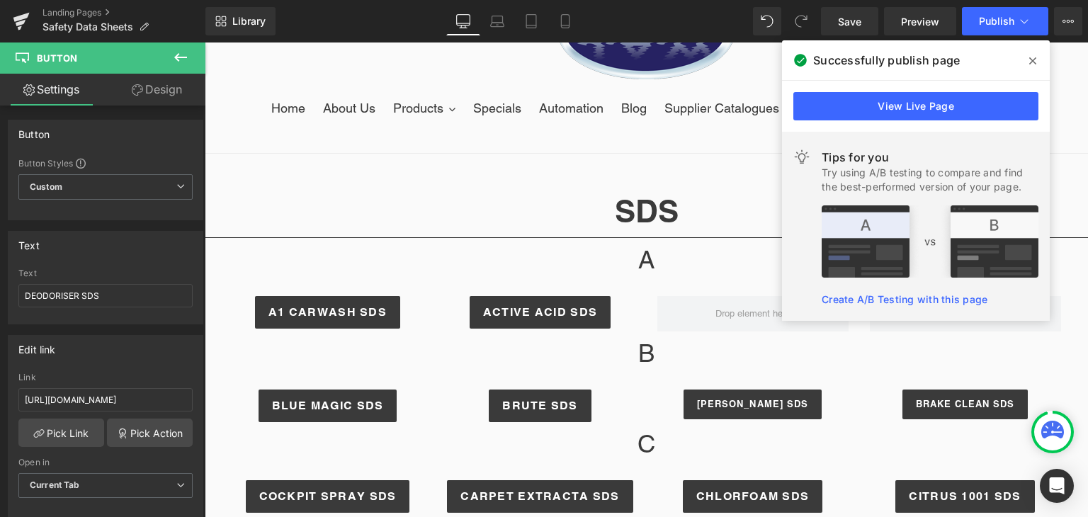
scroll to position [170, 0]
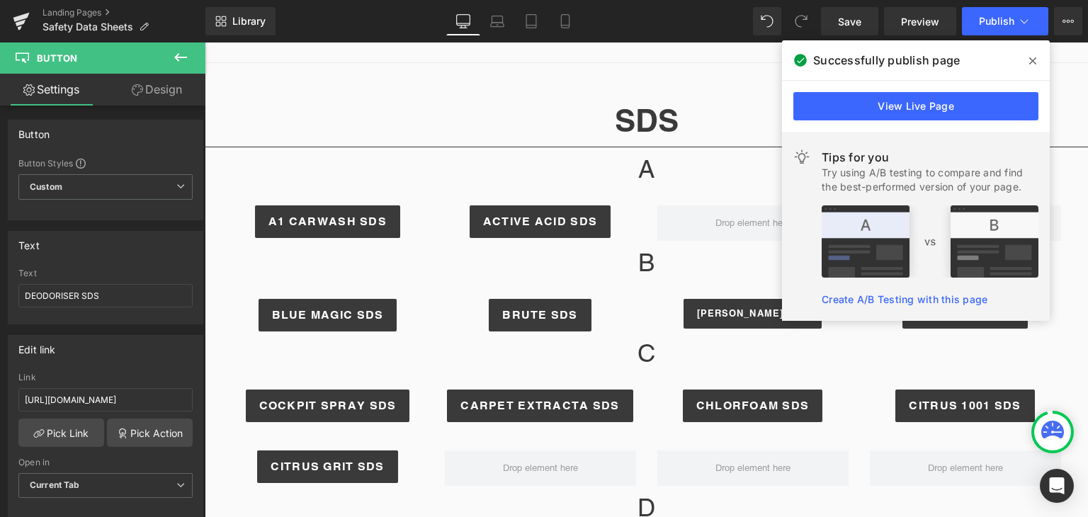
click at [1030, 62] on icon at bounding box center [1033, 60] width 7 height 11
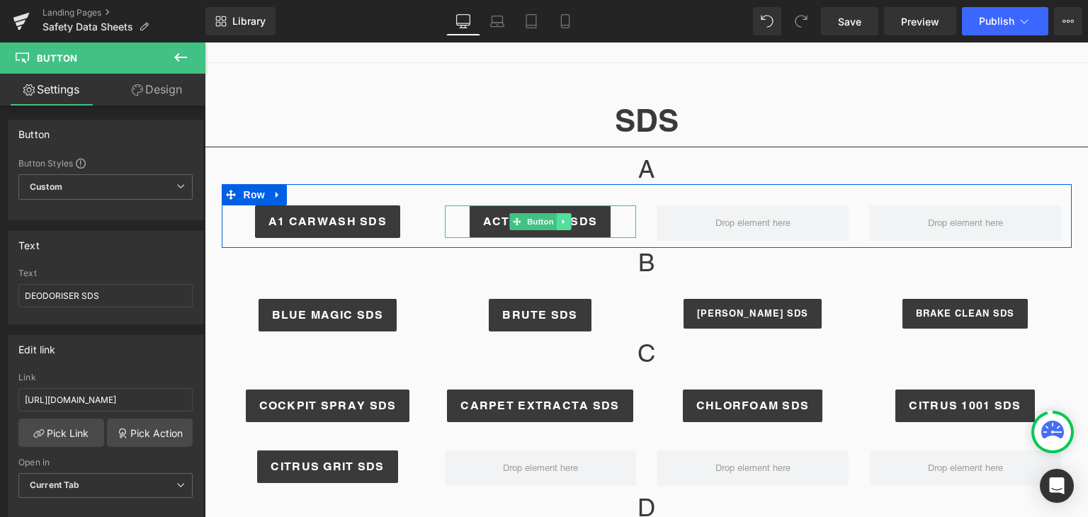
click at [560, 220] on icon at bounding box center [564, 222] width 8 height 9
click at [553, 220] on icon at bounding box center [557, 222] width 8 height 8
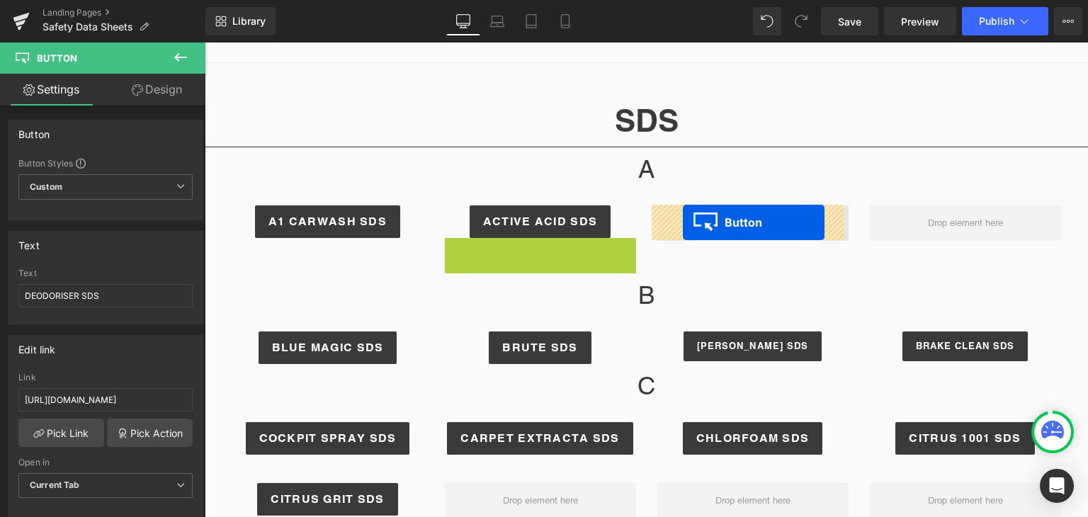
drag, startPoint x: 517, startPoint y: 250, endPoint x: 683, endPoint y: 223, distance: 168.8
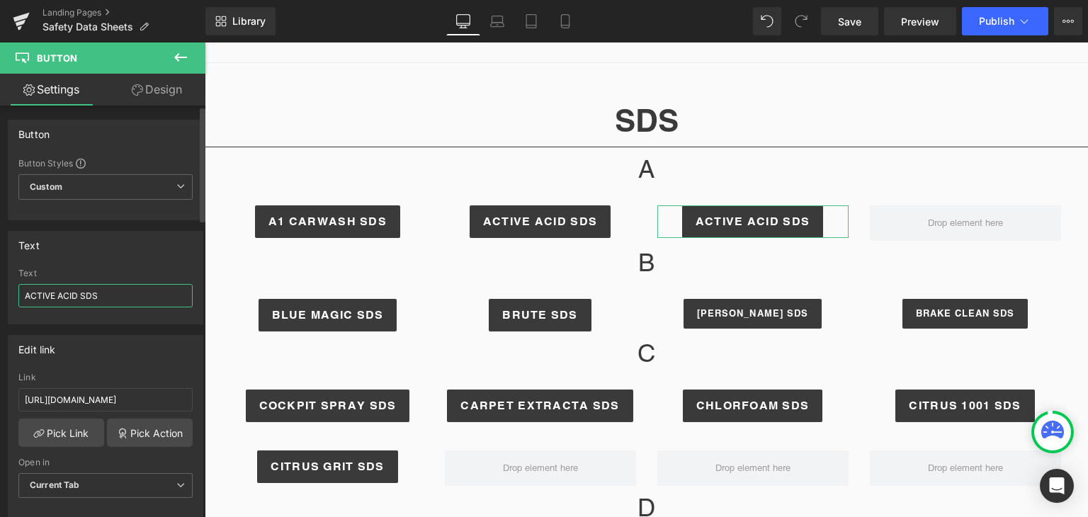
drag, startPoint x: 77, startPoint y: 293, endPoint x: 26, endPoint y: 289, distance: 51.2
click at [26, 289] on input "ACTIVE ACID SDS" at bounding box center [105, 295] width 174 height 23
type input "AUTO WASH SDS"
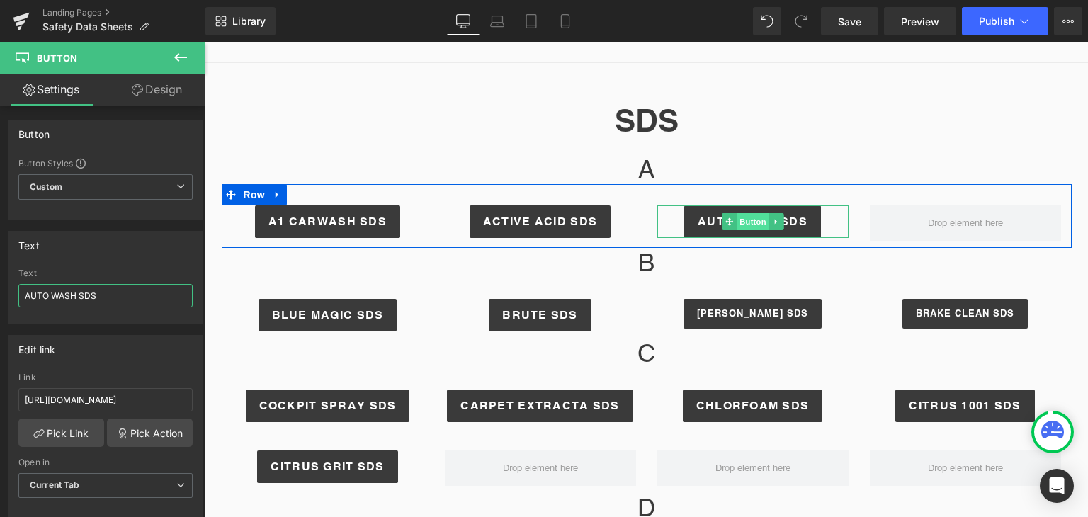
click at [753, 217] on span "Button" at bounding box center [753, 221] width 33 height 17
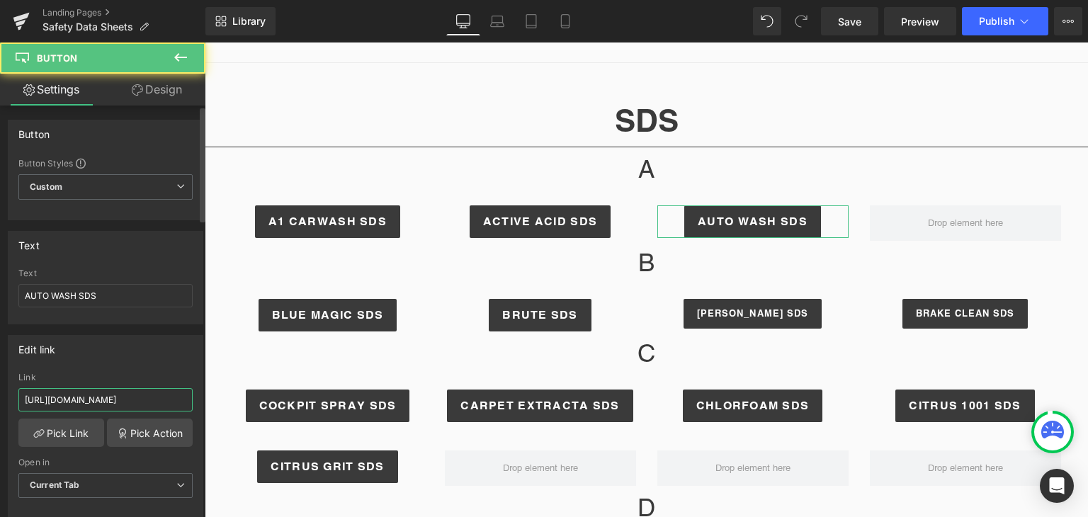
click at [96, 393] on input "https://cdn.shopify.com/s/files/1/0267/5533/4186/files/Active_Acid-SDS_-_NZ_236…" at bounding box center [105, 399] width 174 height 23
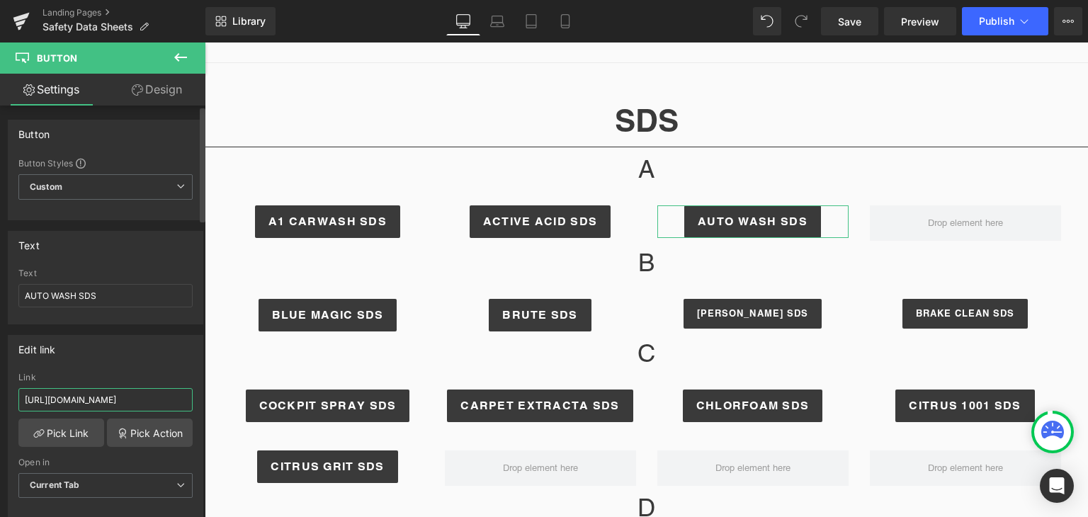
click at [96, 393] on input "https://cdn.shopify.com/s/files/1/0267/5533/4186/files/Active_Acid-SDS_-_NZ_236…" at bounding box center [105, 399] width 174 height 23
paste input "NZSDS_AUTO_WASH_MAY_22.pdf?v=1757650758"
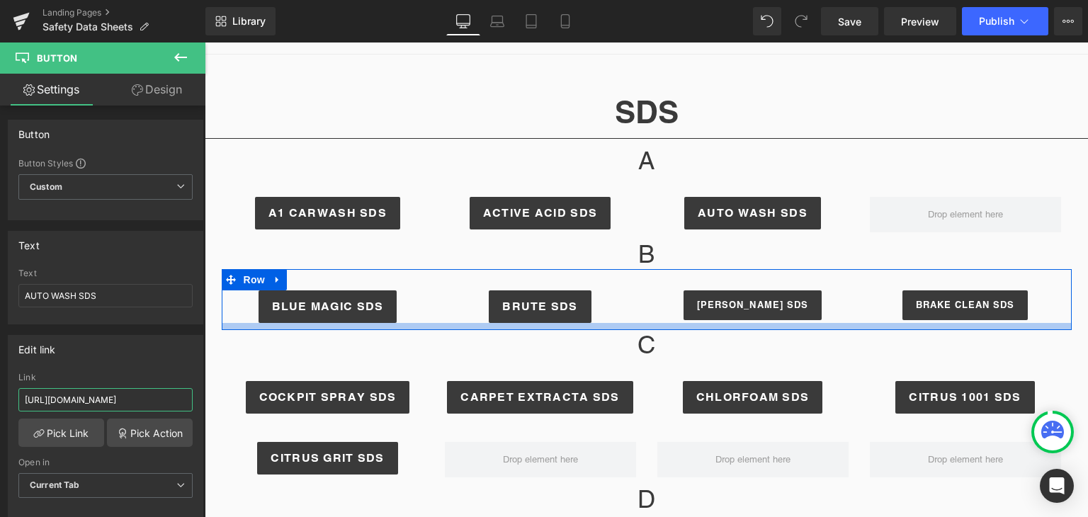
scroll to position [241, 0]
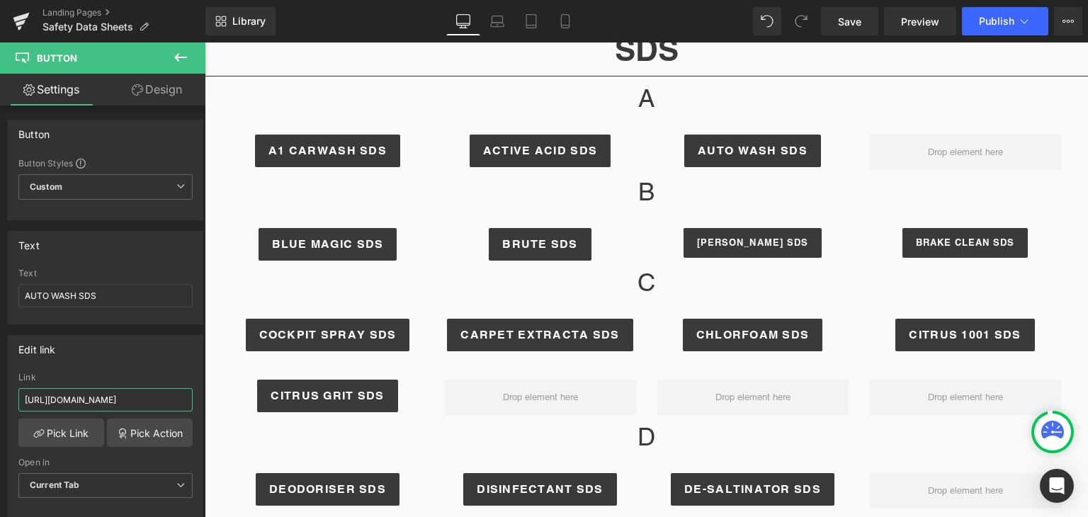
type input "https://cdn.shopify.com/s/files/1/0267/5533/4186/files/NZSDS_AUTO_WASH_MAY_22.p…"
click at [181, 57] on icon at bounding box center [180, 57] width 13 height 9
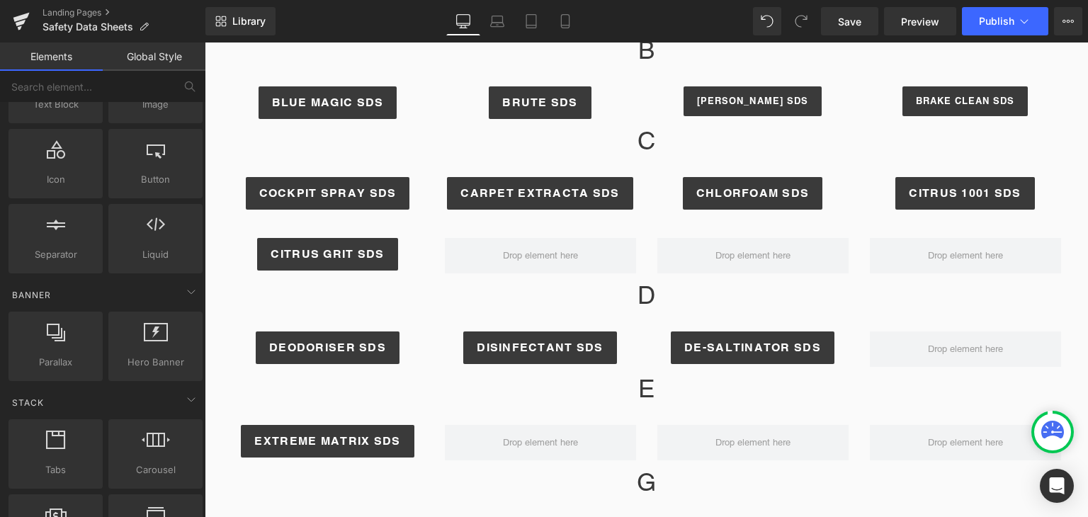
scroll to position [354, 0]
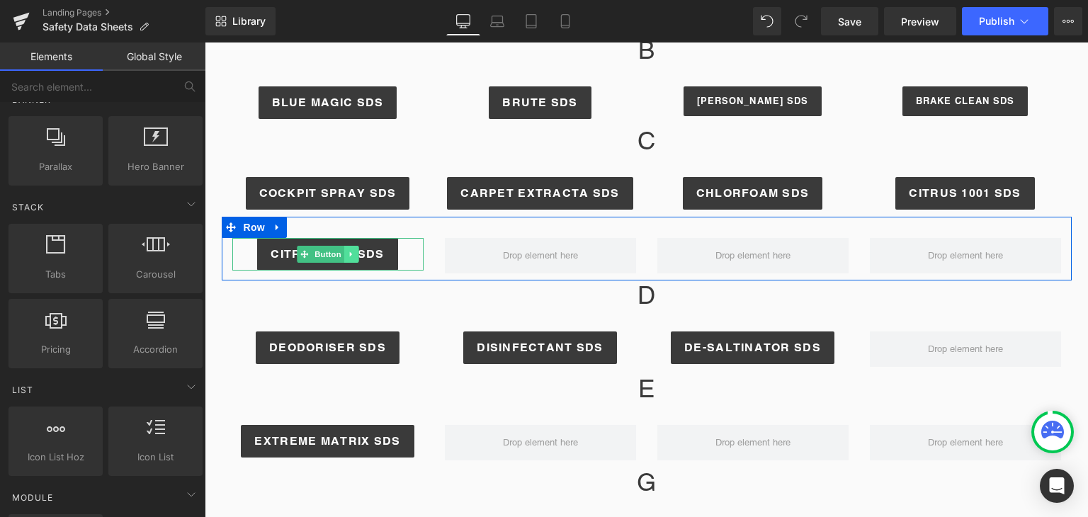
click at [349, 254] on icon at bounding box center [350, 254] width 2 height 5
click at [340, 254] on icon at bounding box center [344, 254] width 8 height 8
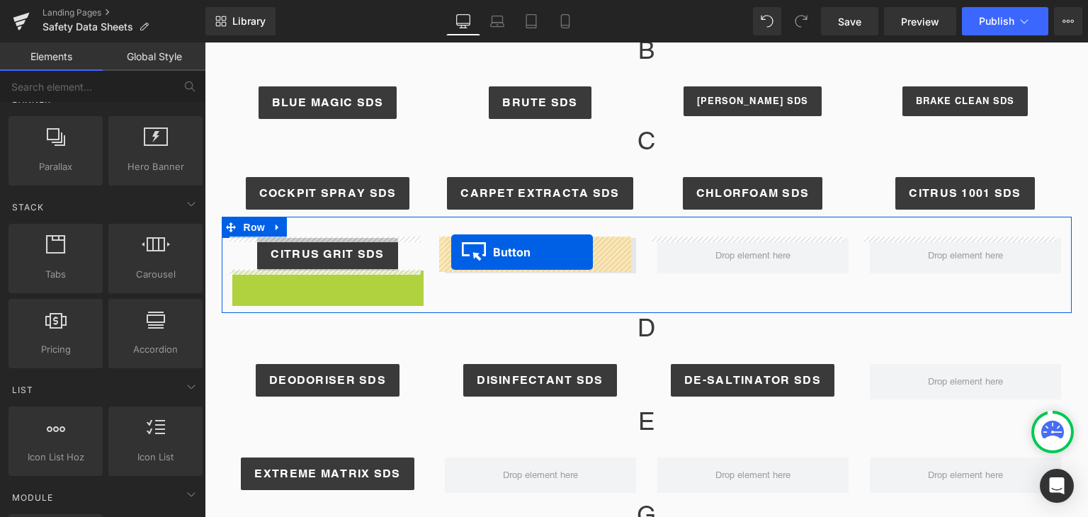
drag, startPoint x: 300, startPoint y: 285, endPoint x: 451, endPoint y: 252, distance: 155.1
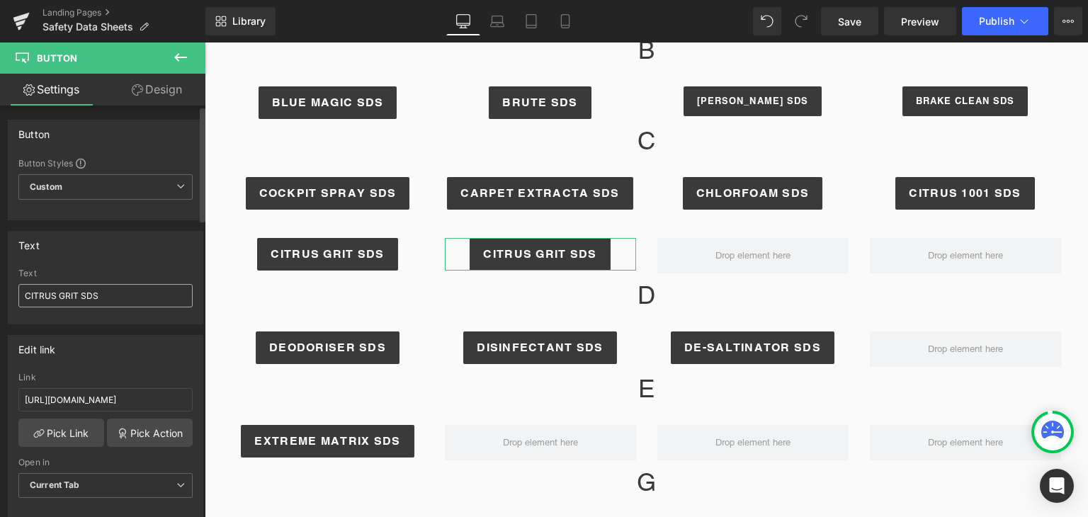
drag, startPoint x: 77, startPoint y: 293, endPoint x: 26, endPoint y: 294, distance: 51.0
click at [23, 294] on input "CITRUS GRIT SDS" at bounding box center [105, 295] width 174 height 23
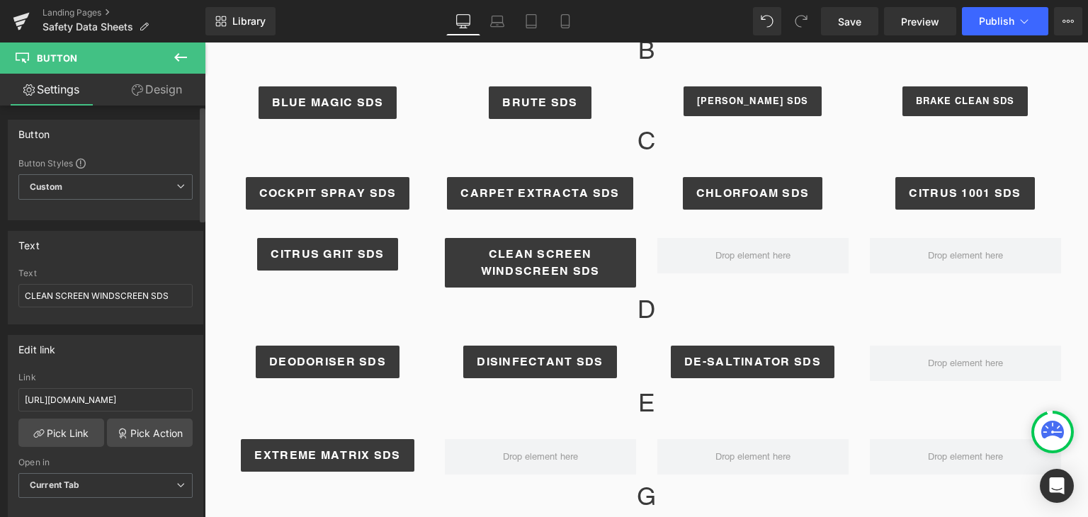
type input "CLEAN SCREEN WINDSCREEN SDS"
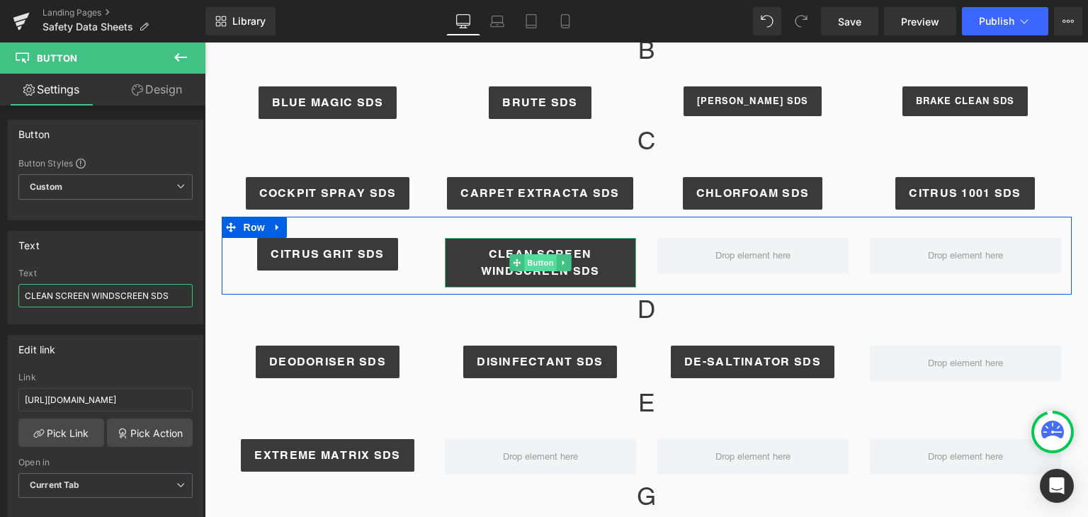
click at [536, 261] on span "Button" at bounding box center [540, 262] width 33 height 17
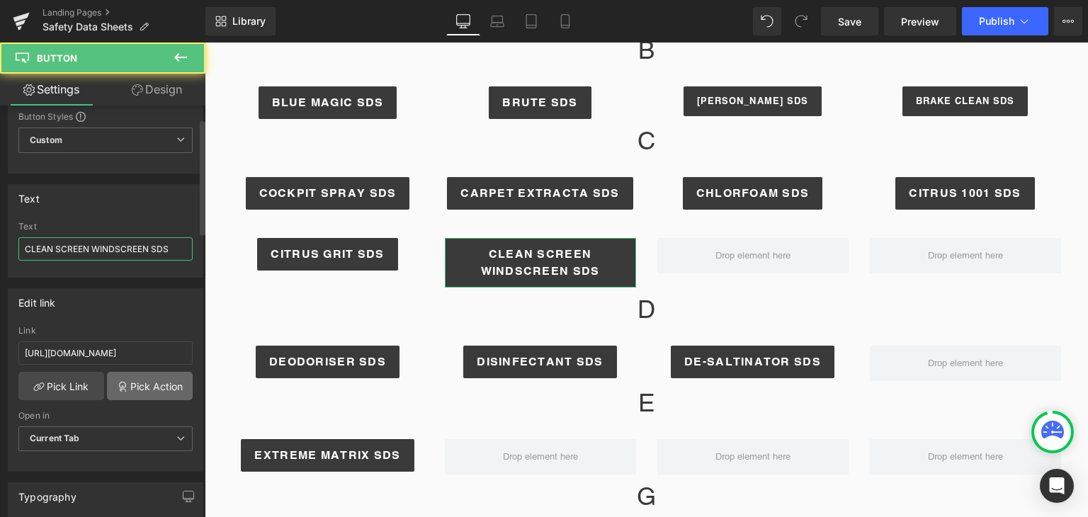
scroll to position [71, 0]
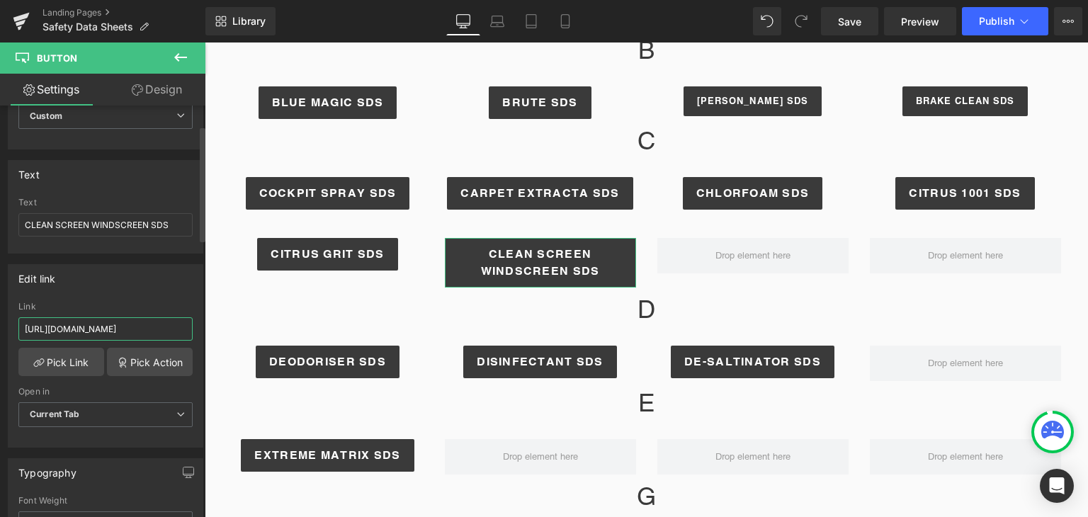
click at [135, 335] on input "https://cdn.shopify.com/s/files/1/0267/5533/4186/files/5GEHR_GM_CITRUS_GRIT_HAN…" at bounding box center [105, 328] width 174 height 23
paste input "Clean_Screen_Windscreen_Additive-SDS_-_NZ_Sep_2024.pdf?v=1757650938"
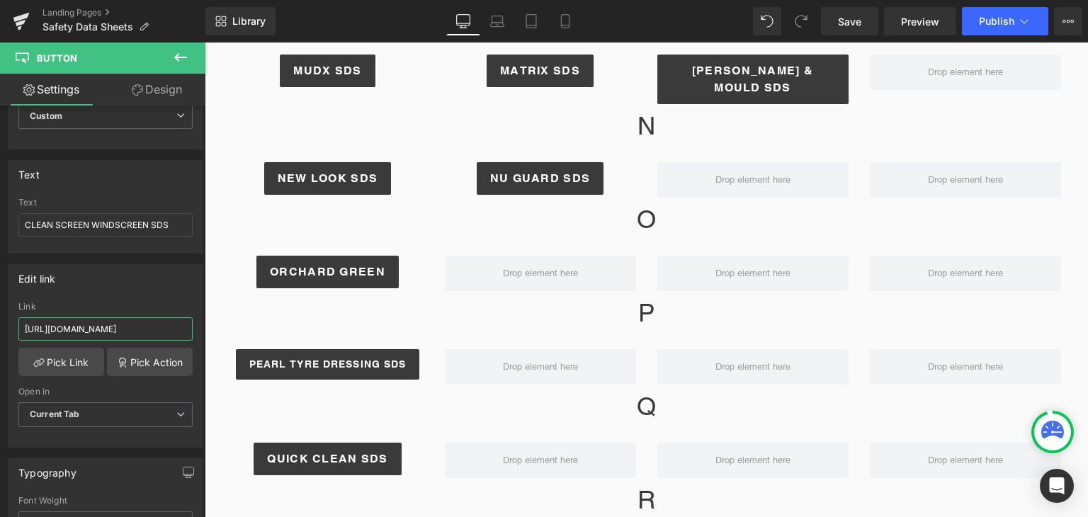
scroll to position [1233, 0]
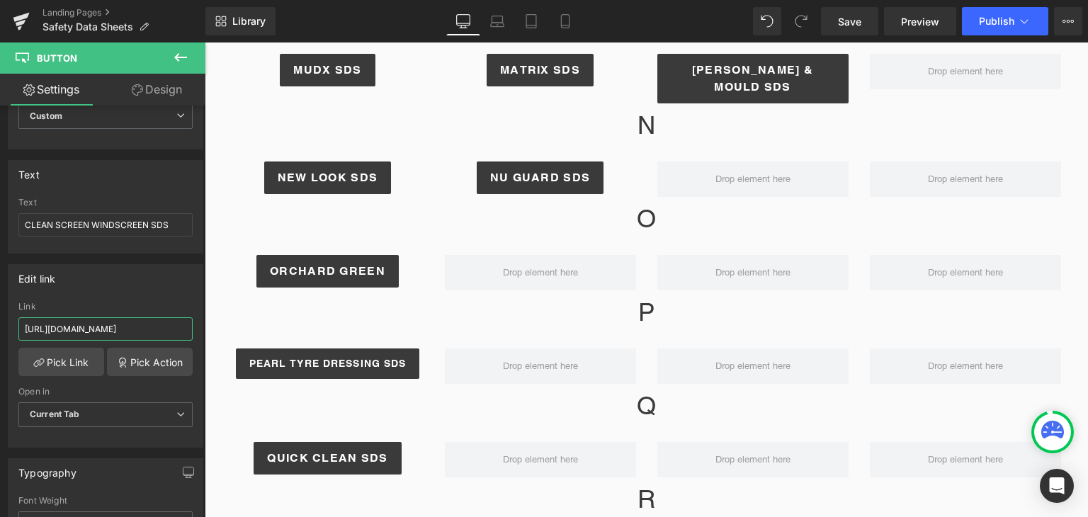
type input "https://cdn.shopify.com/s/files/1/0267/5533/4186/files/Clean_Screen_Windscreen_…"
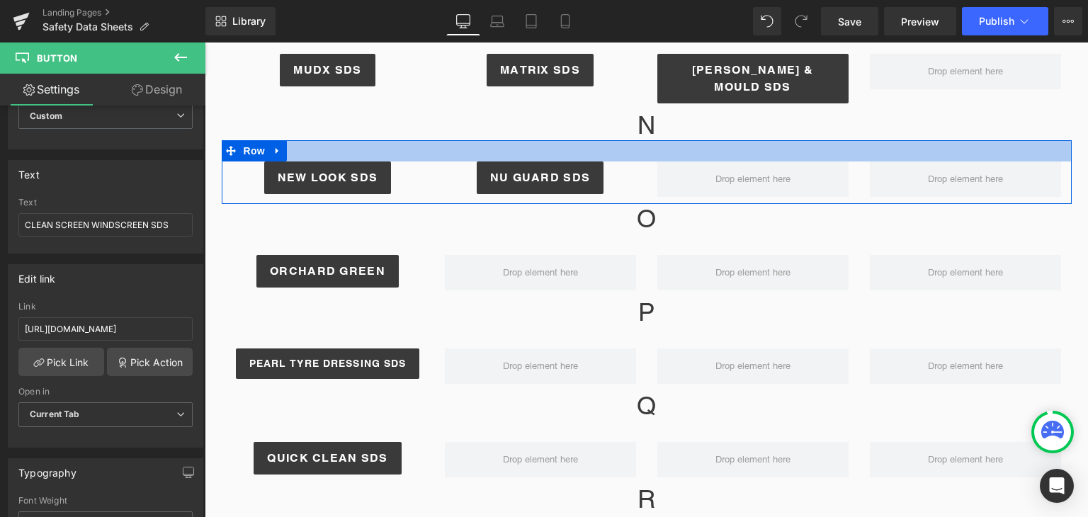
drag, startPoint x: 1060, startPoint y: 128, endPoint x: 870, endPoint y: 103, distance: 191.4
click at [1060, 140] on div at bounding box center [647, 150] width 850 height 21
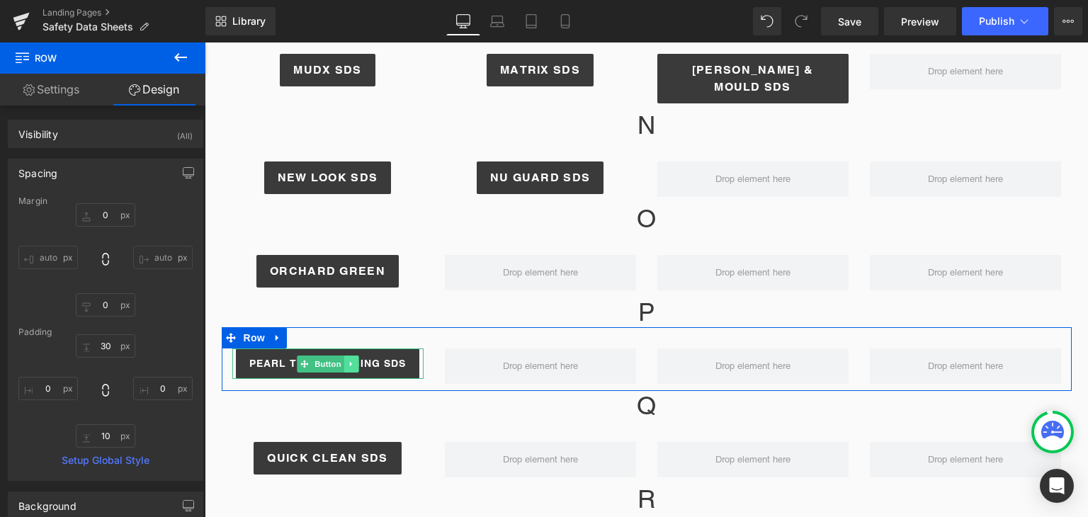
click at [349, 361] on icon at bounding box center [350, 363] width 2 height 5
click at [344, 356] on link at bounding box center [344, 364] width 15 height 17
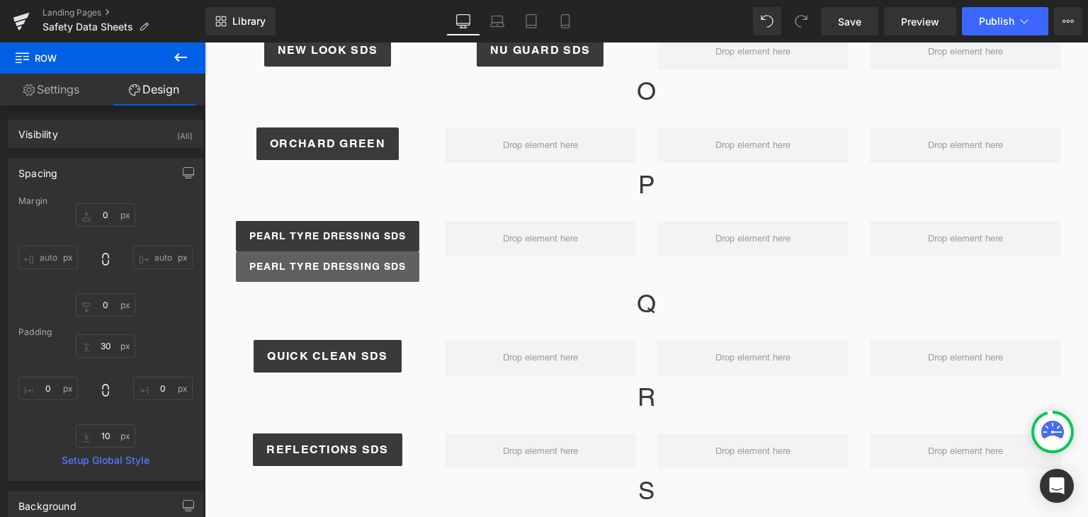
scroll to position [1355, 0]
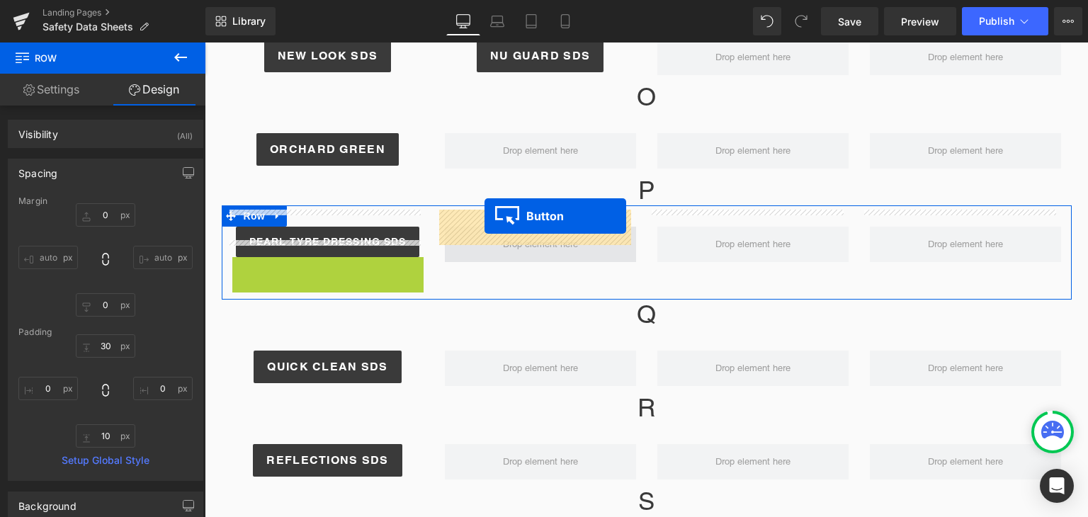
drag, startPoint x: 301, startPoint y: 254, endPoint x: 485, endPoint y: 216, distance: 187.3
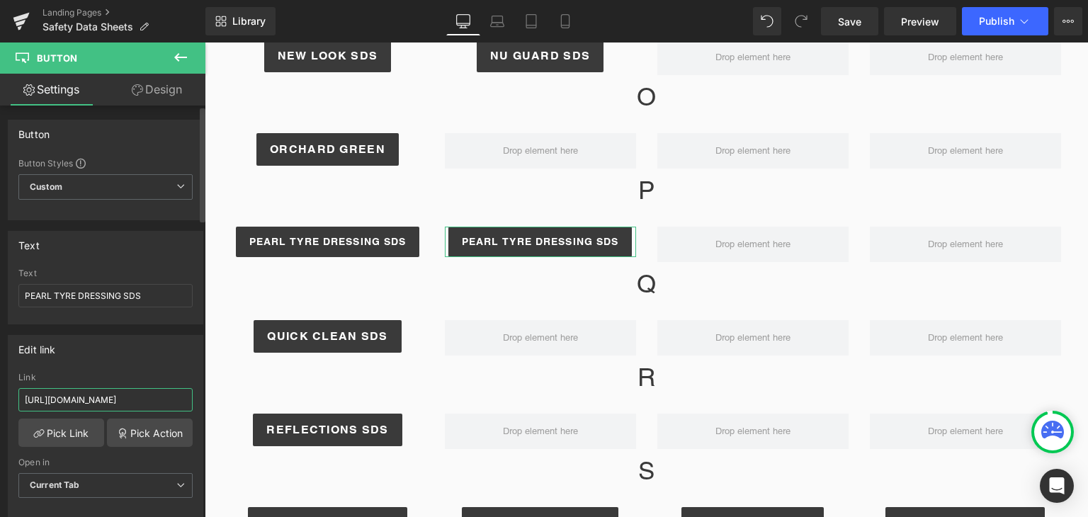
click at [89, 400] on input "https://cdn.shopify.com/s/files/1/0267/5533/4186/files/NZSDS_Pearl_-_Mar_2021.p…" at bounding box center [105, 399] width 174 height 23
click at [93, 298] on input "PEARL TYRE DRESSING SDS" at bounding box center [105, 295] width 174 height 23
drag, startPoint x: 121, startPoint y: 297, endPoint x: 23, endPoint y: 293, distance: 97.9
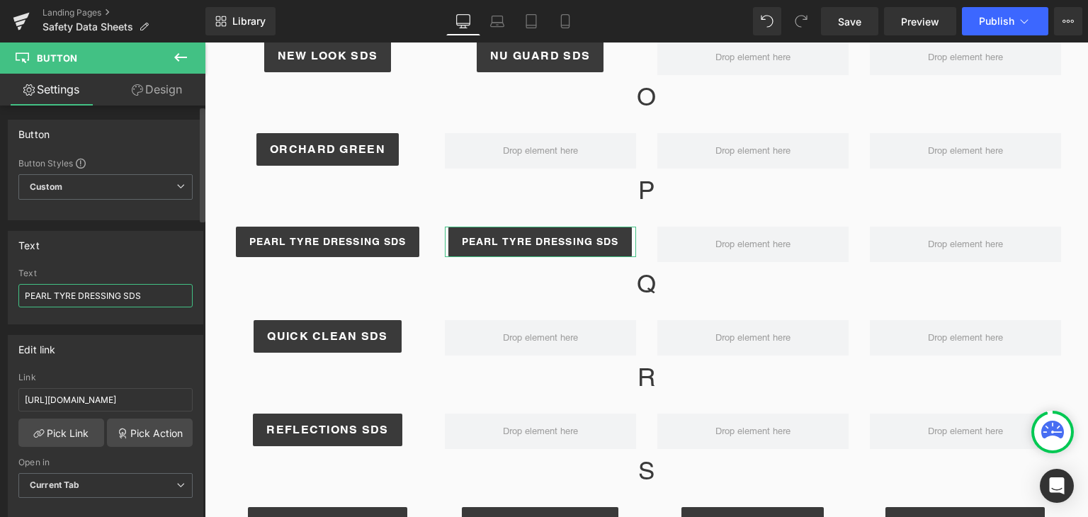
click at [23, 293] on input "PEARL TYRE DRESSING SDS" at bounding box center [105, 295] width 174 height 23
type input "PARTS WASH SDS"
click at [157, 399] on input "https://cdn.shopify.com/s/files/1/0267/5533/4186/files/NZSDS_Pearl_-_Mar_2021.p…" at bounding box center [105, 399] width 174 height 23
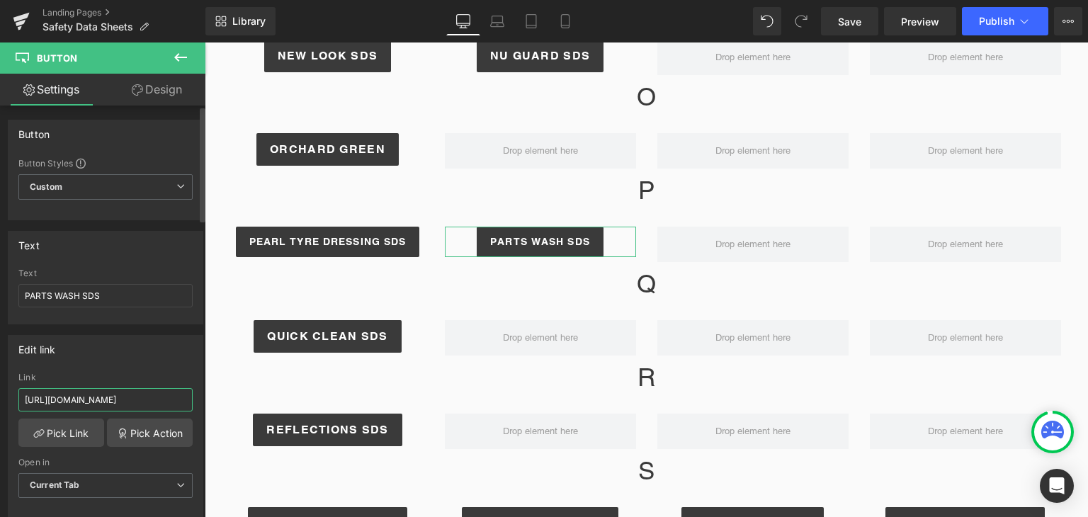
paste input "ARTS_WASH_MAY_22.pdf?v=1757651024"
type input "https://cdn.shopify.com/s/files/1/0267/5533/4186/files/NZSDS_PARTS_WASH_MAY_22.…"
click at [996, 23] on span "Publish" at bounding box center [996, 21] width 35 height 11
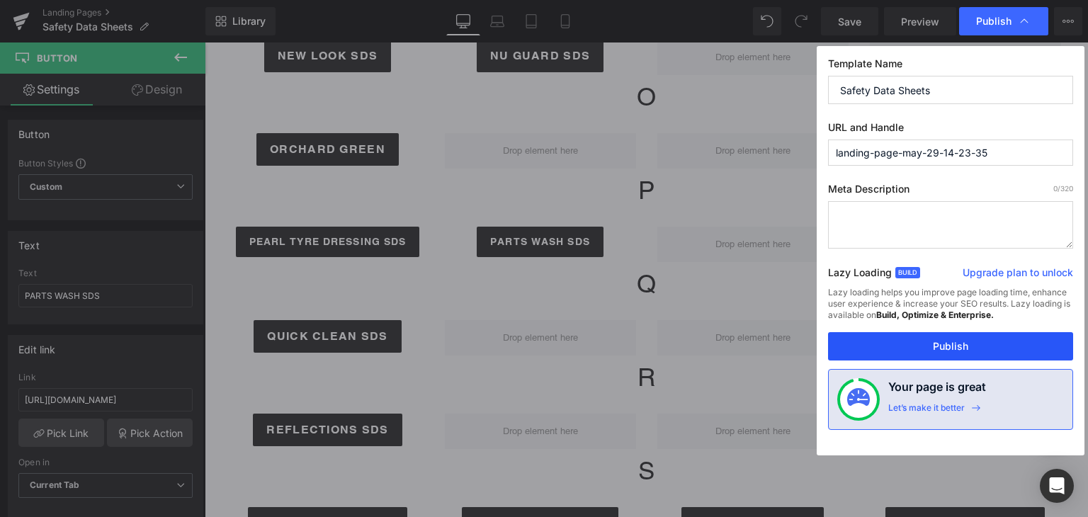
click at [952, 347] on button "Publish" at bounding box center [950, 346] width 245 height 28
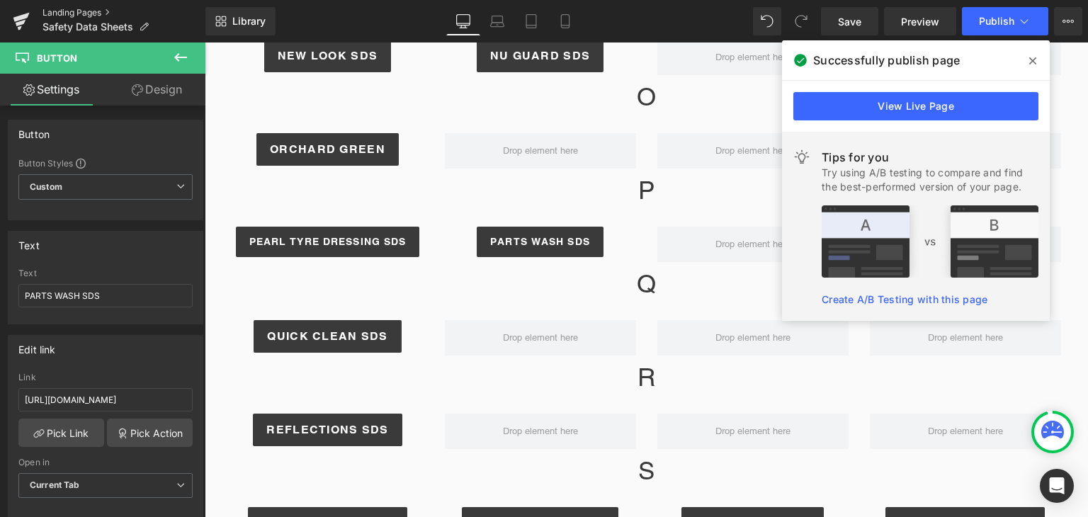
click at [91, 13] on link "Landing Pages" at bounding box center [124, 12] width 163 height 11
